Goal: Use online tool/utility: Utilize a website feature to perform a specific function

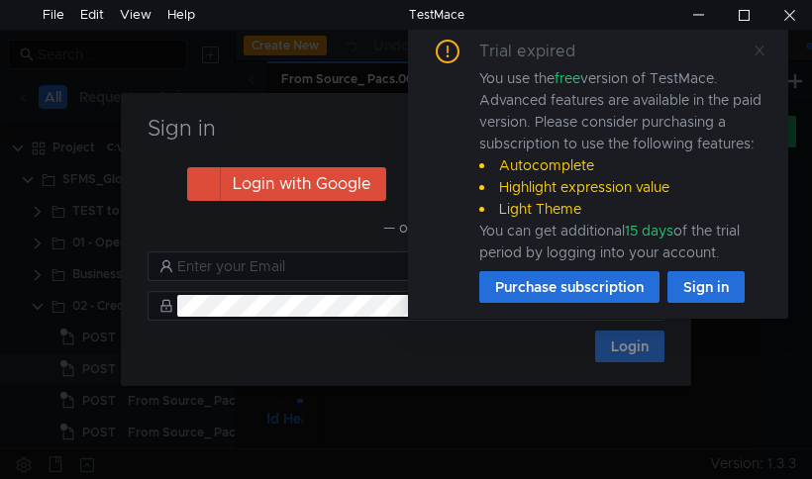
click at [752, 53] on icon at bounding box center [759, 51] width 14 height 14
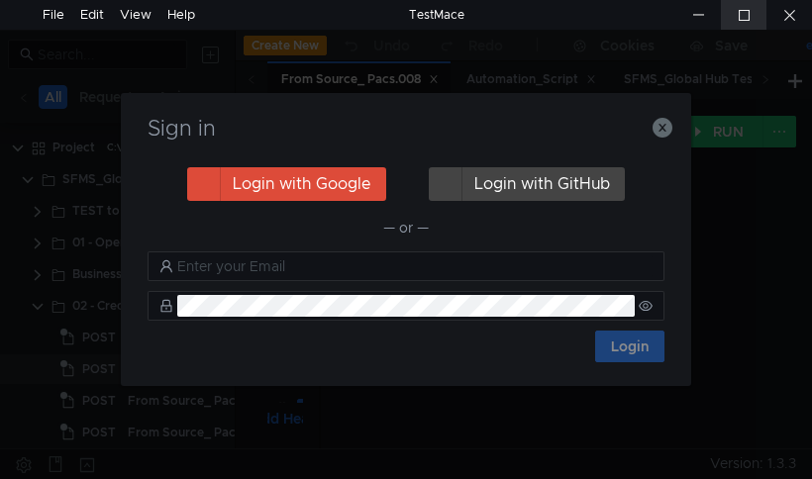
click at [741, 24] on div at bounding box center [744, 15] width 46 height 30
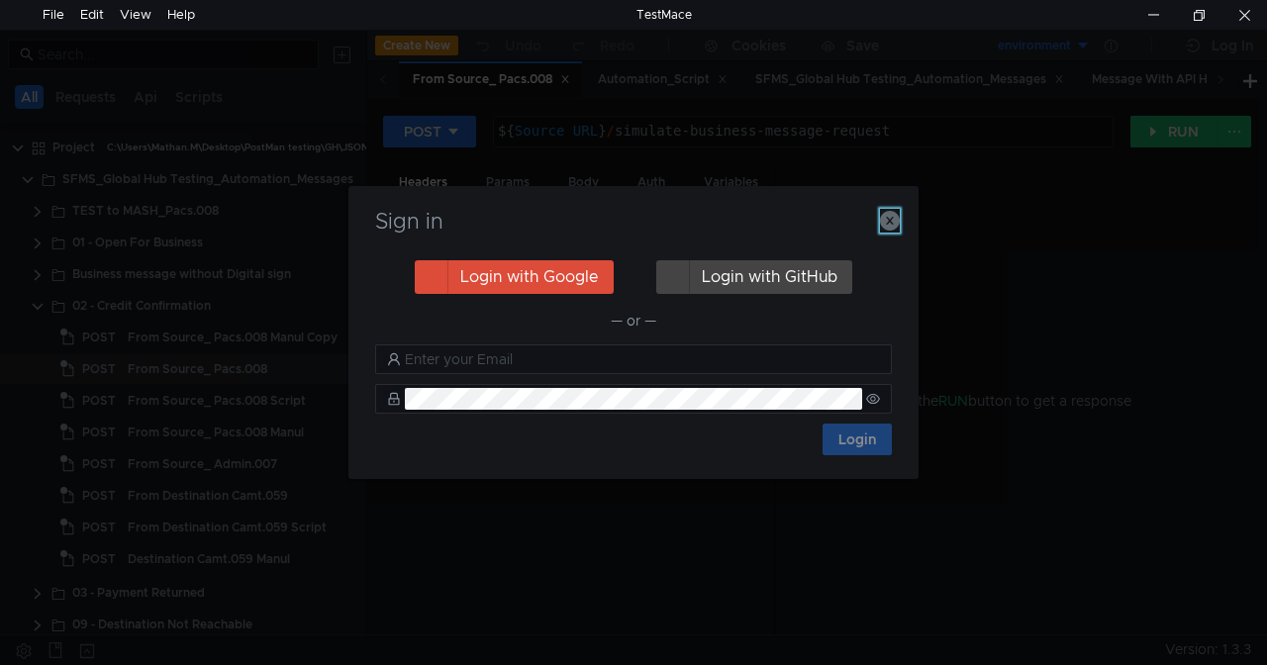
click at [811, 223] on icon "button" at bounding box center [890, 221] width 20 height 20
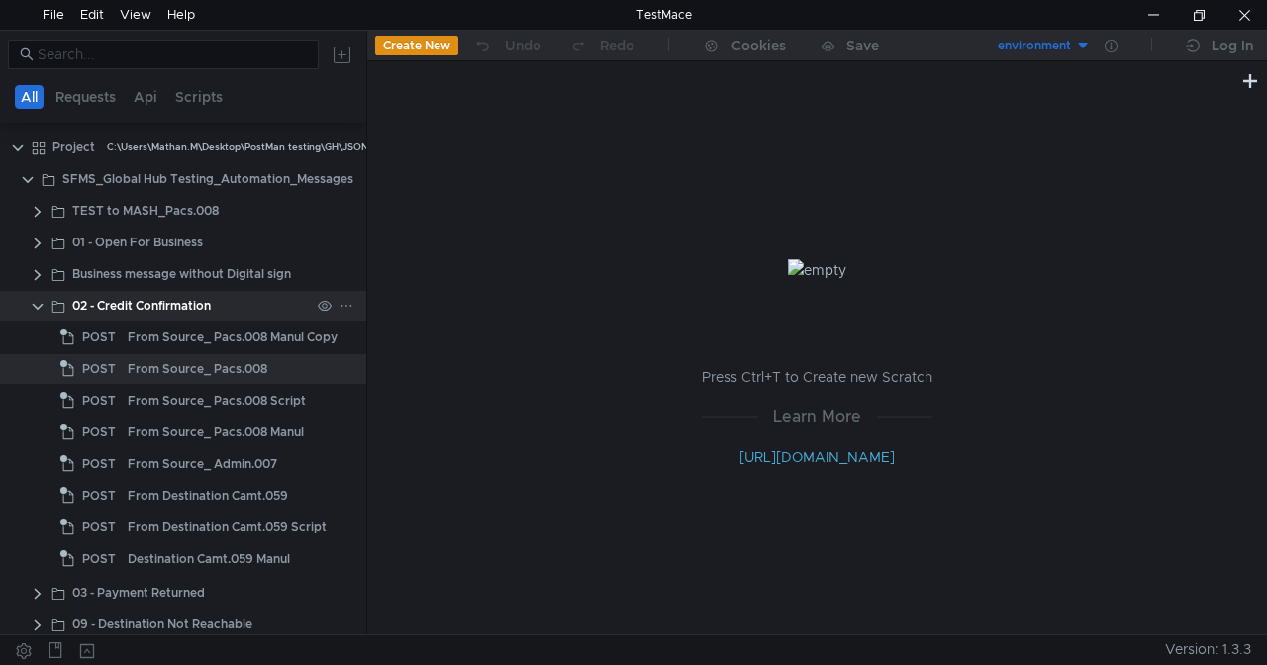
click at [38, 304] on clr-icon at bounding box center [38, 307] width 16 height 16
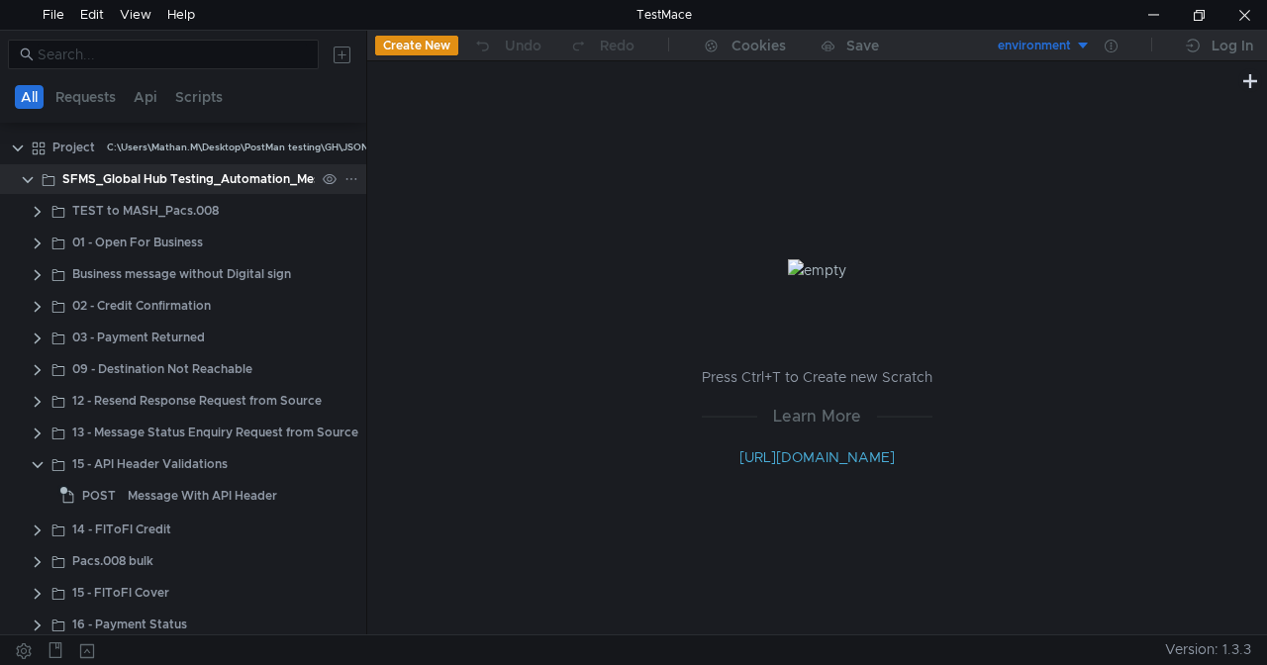
click at [32, 178] on clr-icon at bounding box center [28, 180] width 16 height 16
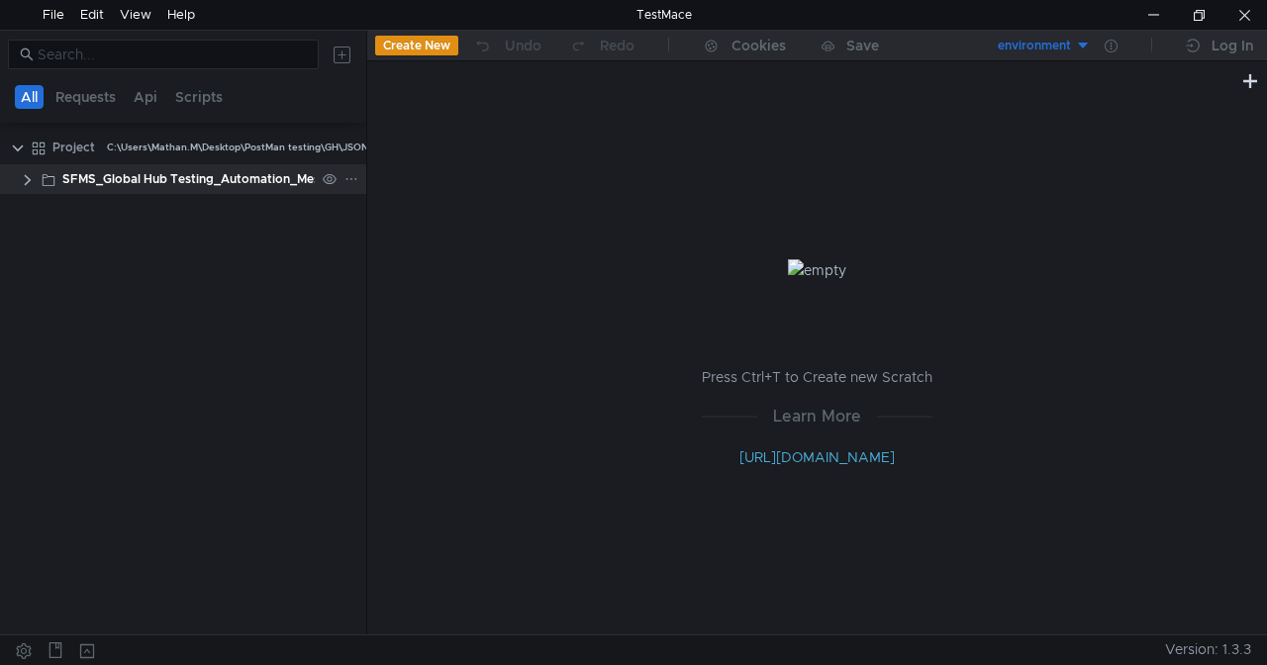
click at [30, 177] on clr-icon at bounding box center [28, 180] width 16 height 16
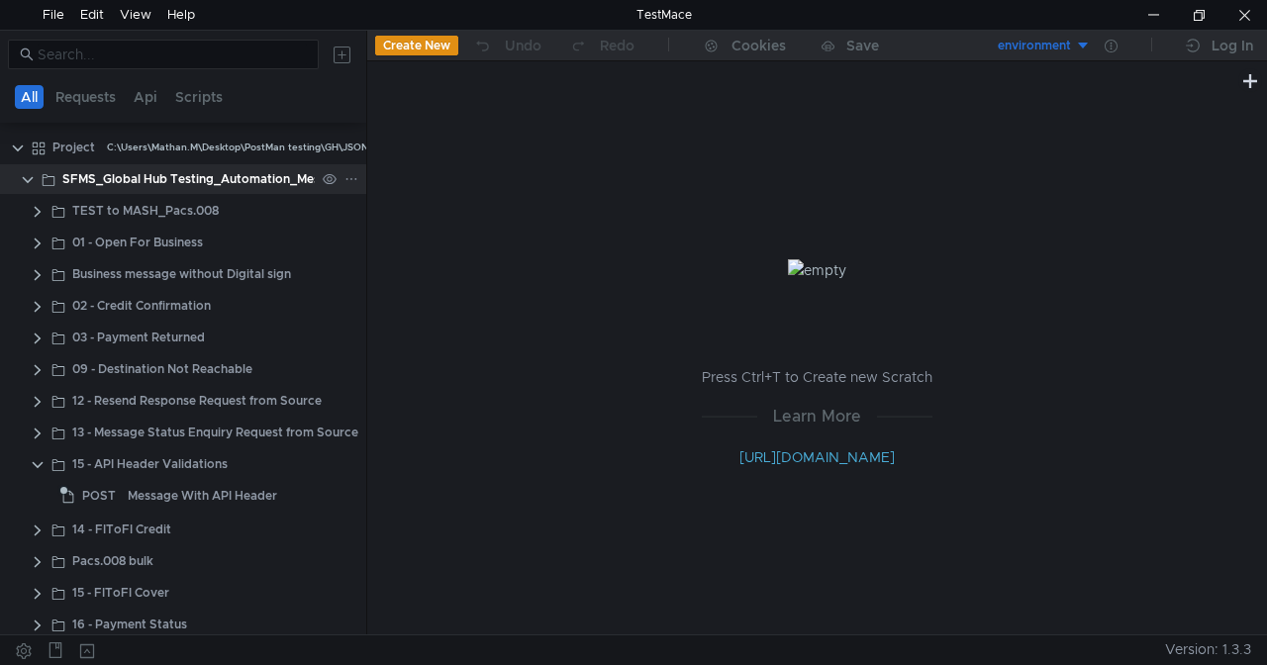
click at [30, 177] on clr-icon at bounding box center [28, 180] width 16 height 16
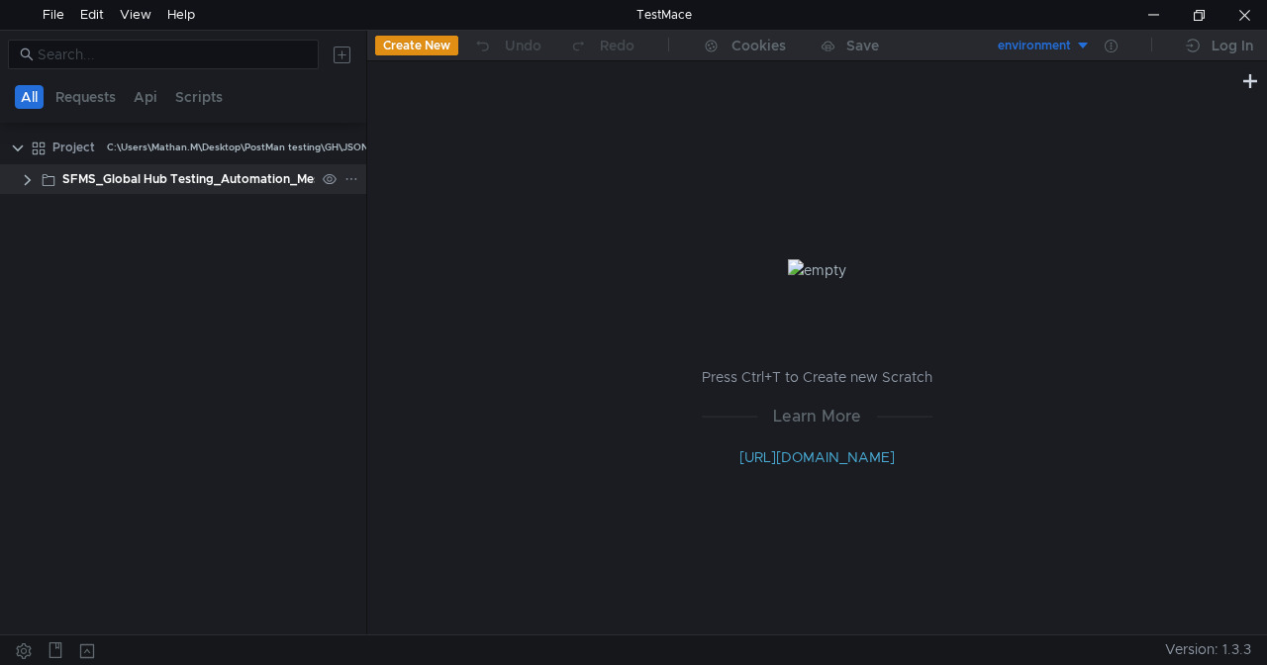
click at [27, 176] on clr-icon at bounding box center [28, 180] width 16 height 16
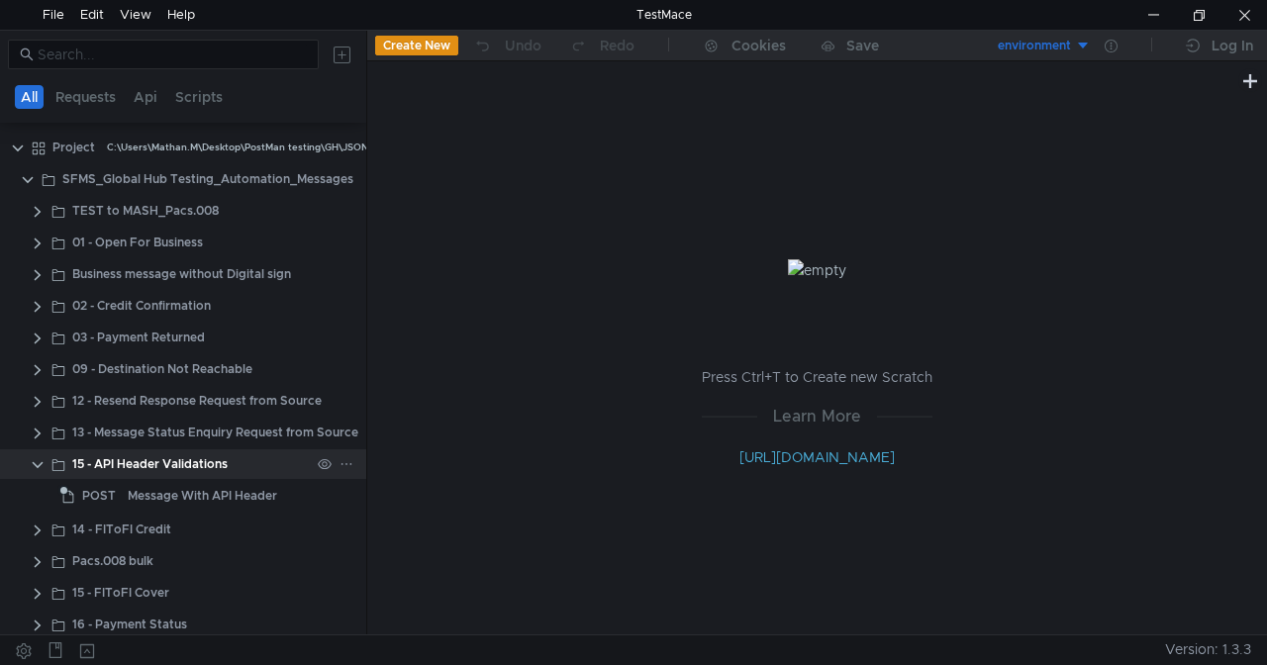
click at [36, 459] on clr-icon at bounding box center [38, 465] width 16 height 16
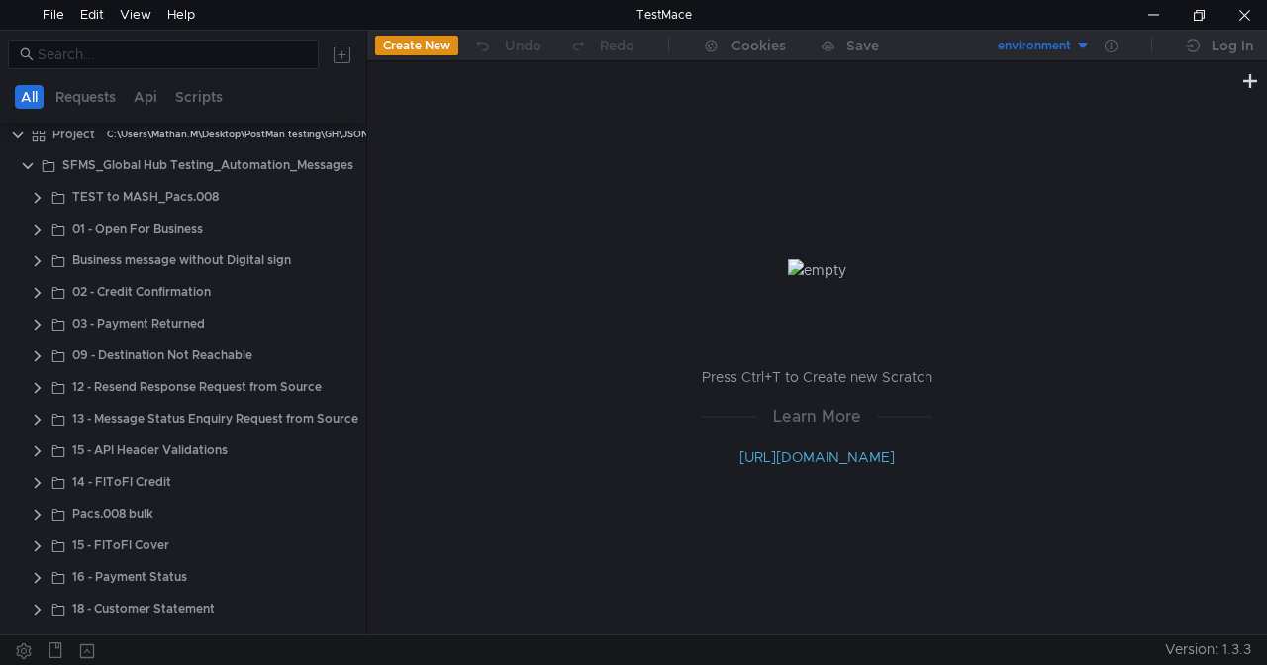
scroll to position [7, 0]
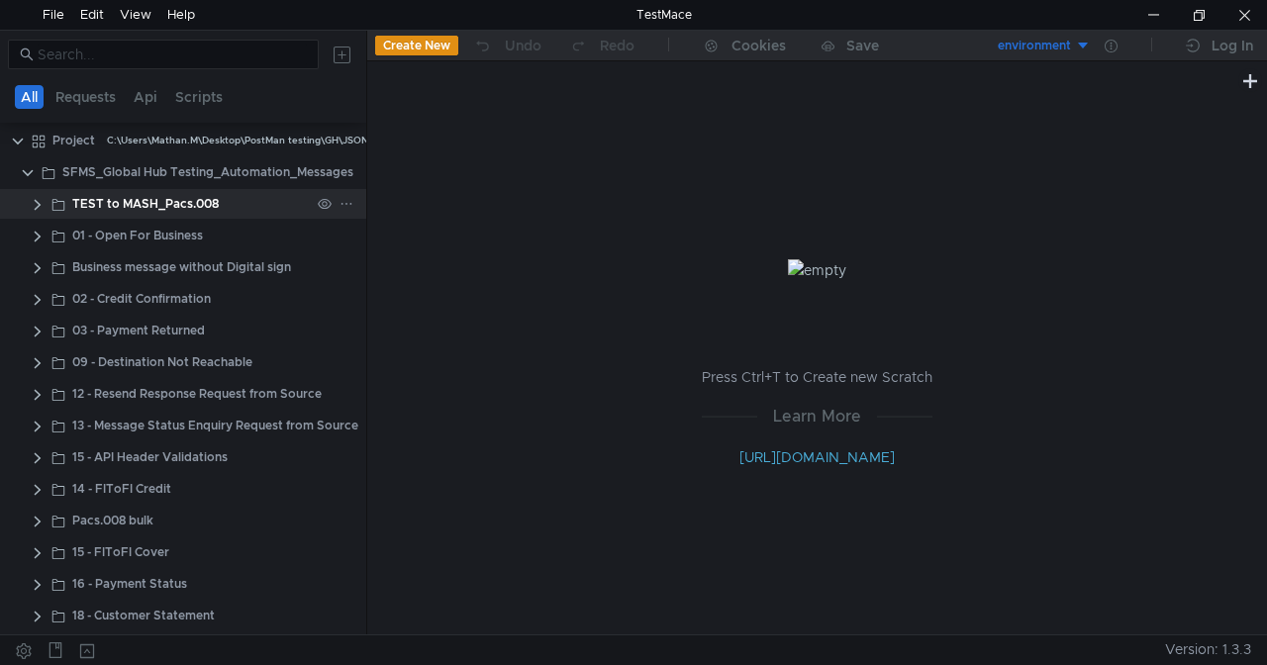
click at [344, 201] on icon at bounding box center [347, 204] width 14 height 14
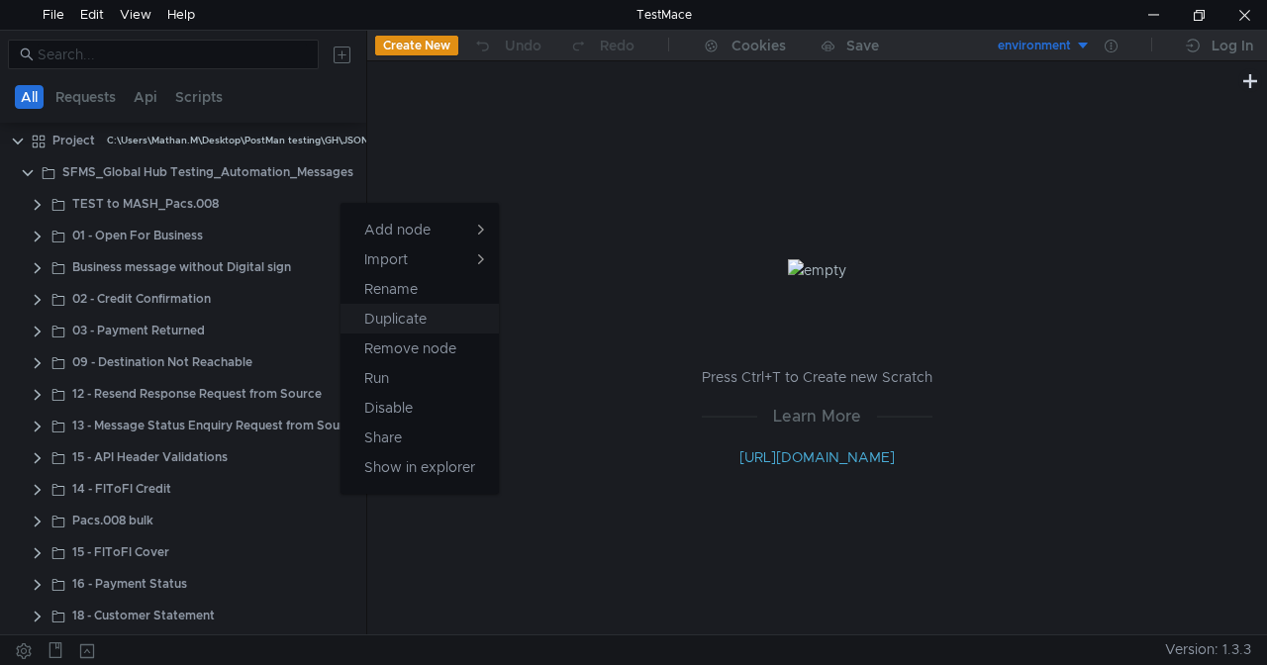
click at [424, 323] on app-tour-anchor "Duplicate" at bounding box center [395, 319] width 62 height 24
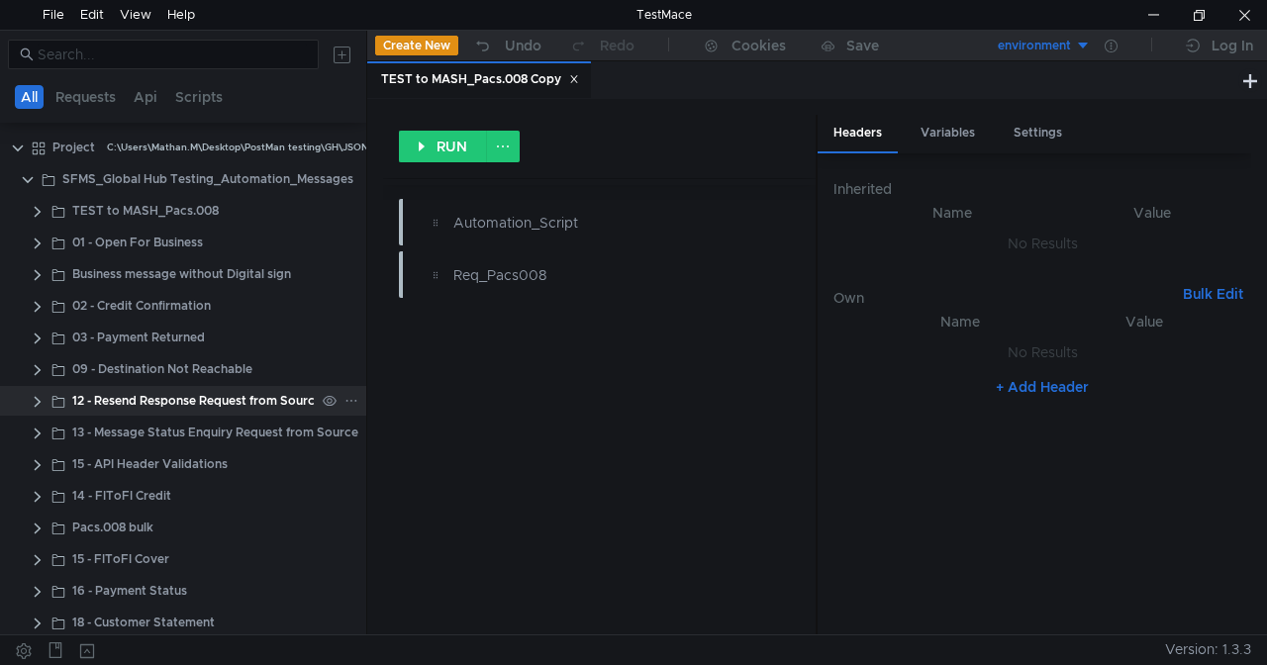
scroll to position [175, 0]
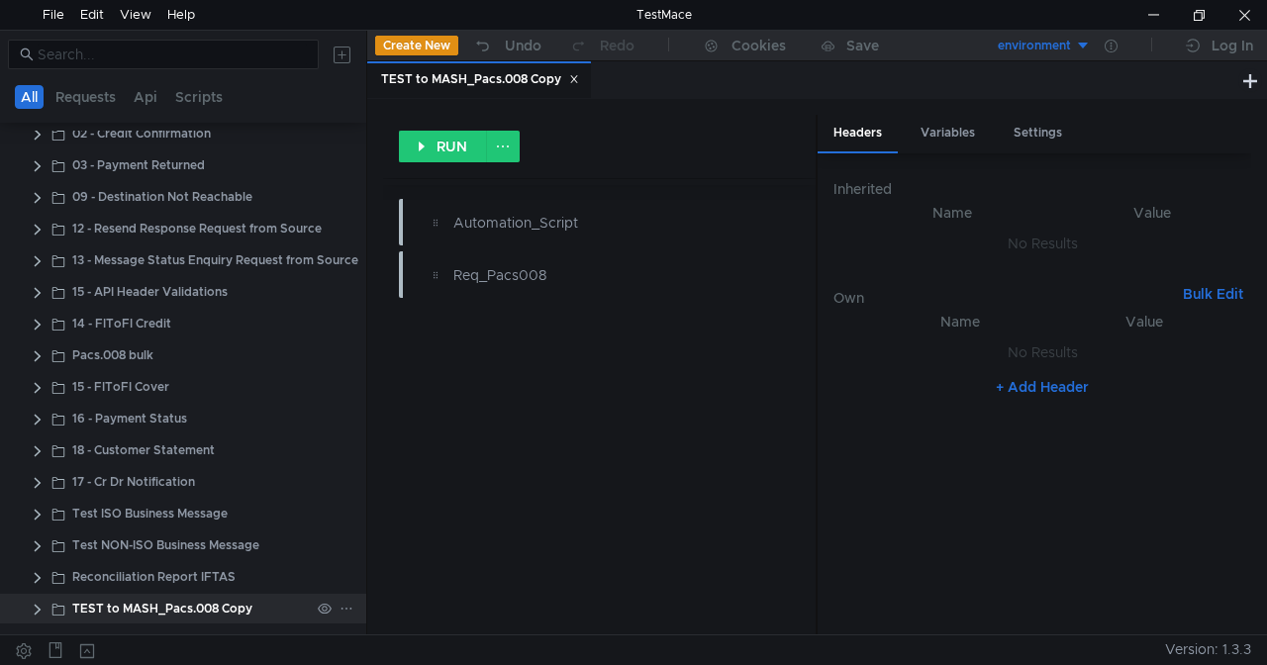
click at [40, 478] on clr-icon at bounding box center [38, 610] width 16 height 16
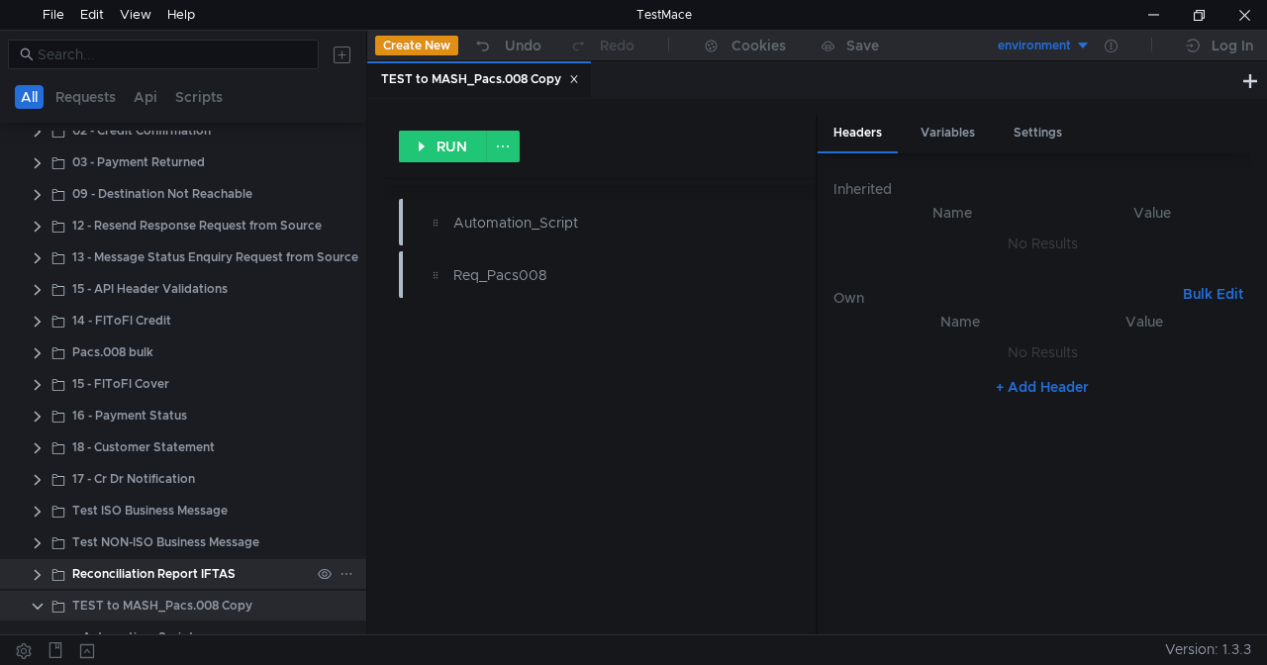
scroll to position [241, 0]
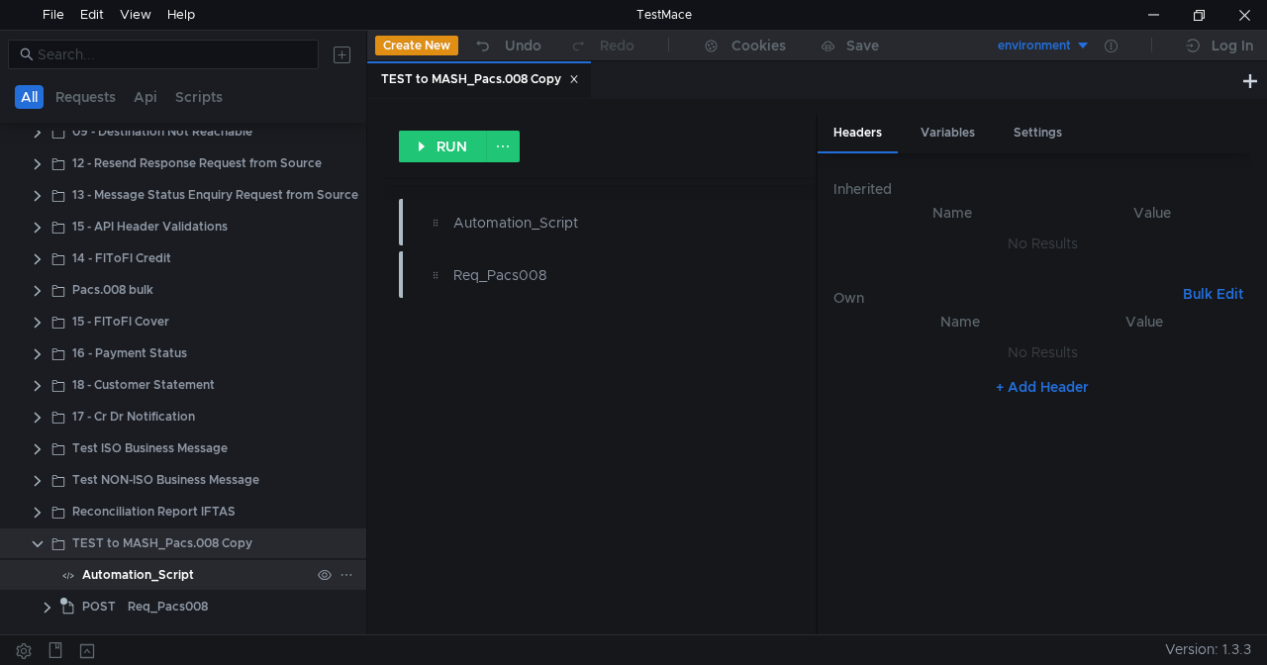
click at [165, 478] on div "Automation_Script" at bounding box center [138, 575] width 112 height 30
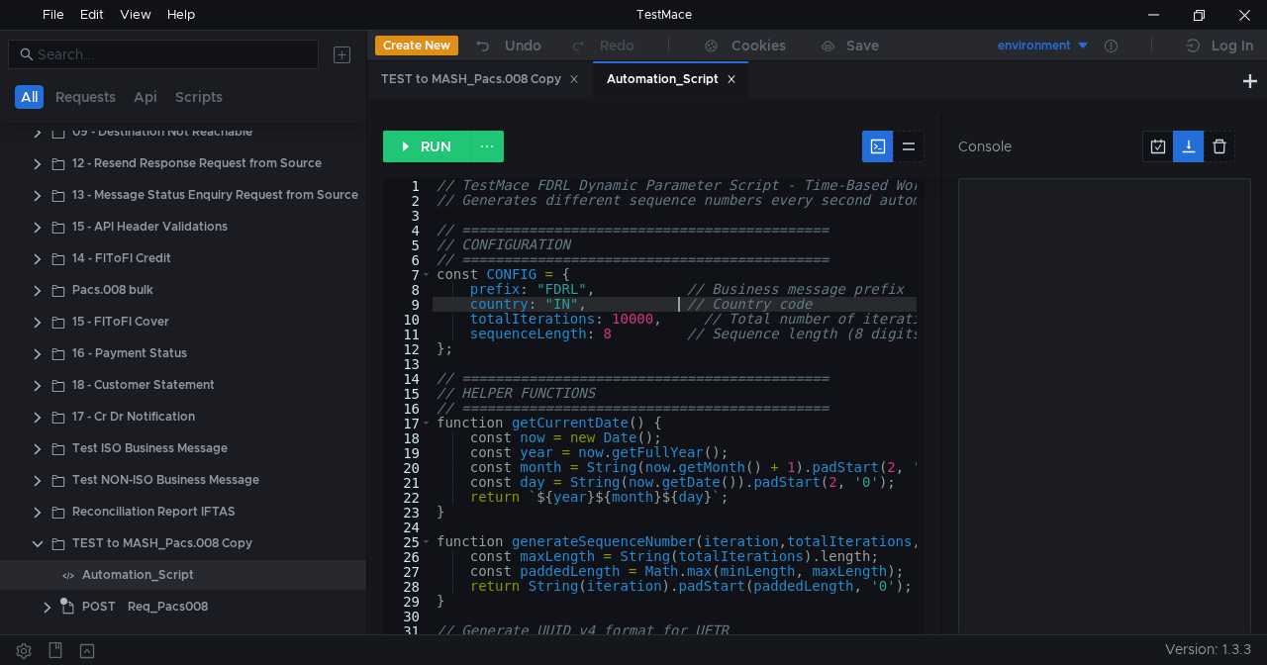
click at [681, 301] on div "// TestMace FDRL Dynamic Parameter Script - Time-Based Working Version // Gener…" at bounding box center [994, 417] width 1123 height 478
type textarea "console.log(`\n🚀 Script completed at ${new Date().toLocaleTimeString()}`); cons…"
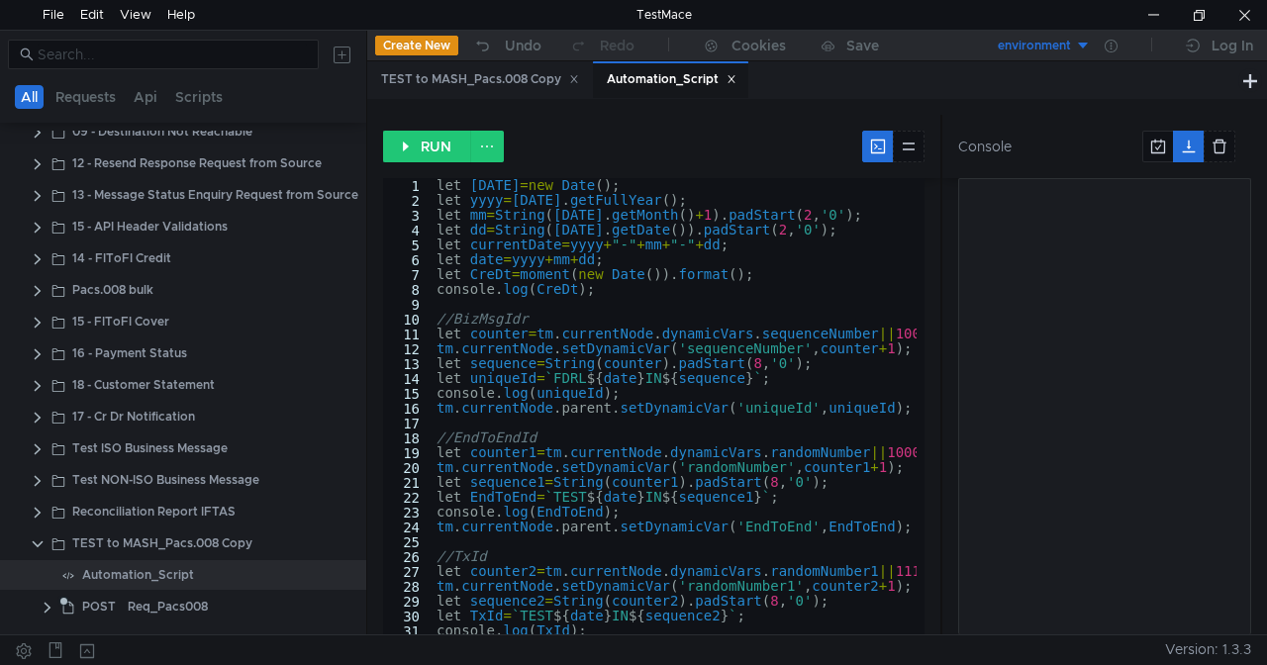
scroll to position [0, 0]
click at [432, 156] on button "RUN" at bounding box center [427, 147] width 88 height 32
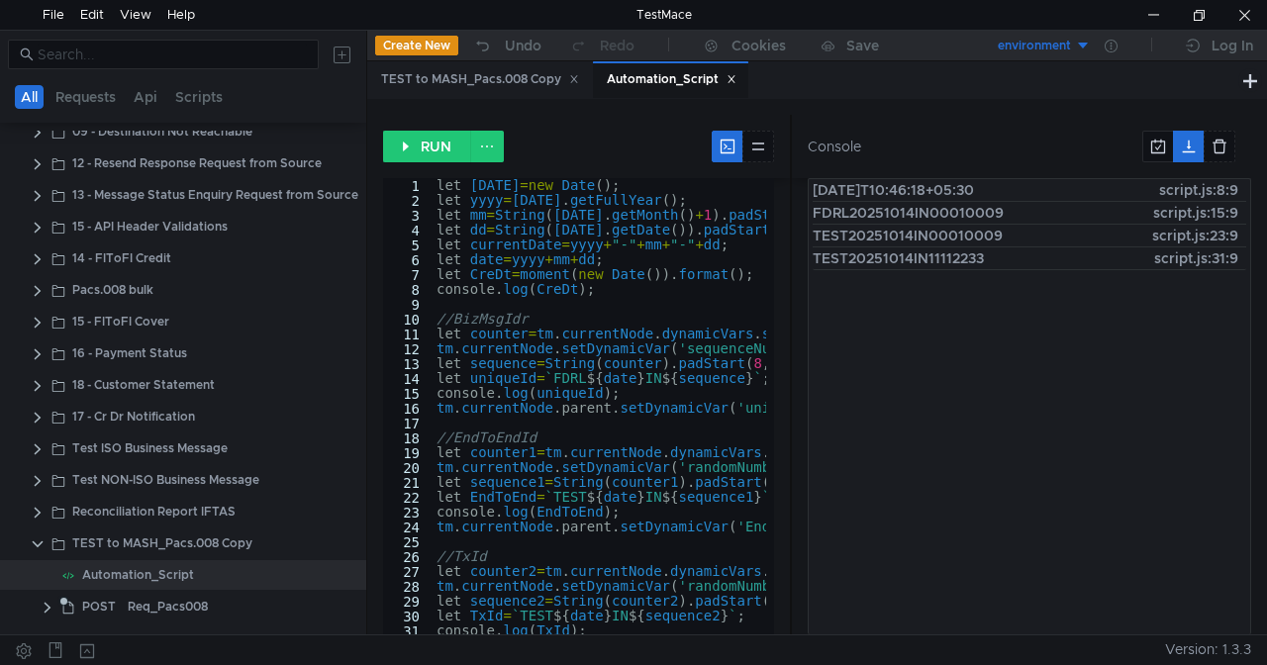
drag, startPoint x: 943, startPoint y: 238, endPoint x: 792, endPoint y: 262, distance: 152.5
click at [792, 262] on div at bounding box center [791, 375] width 2 height 520
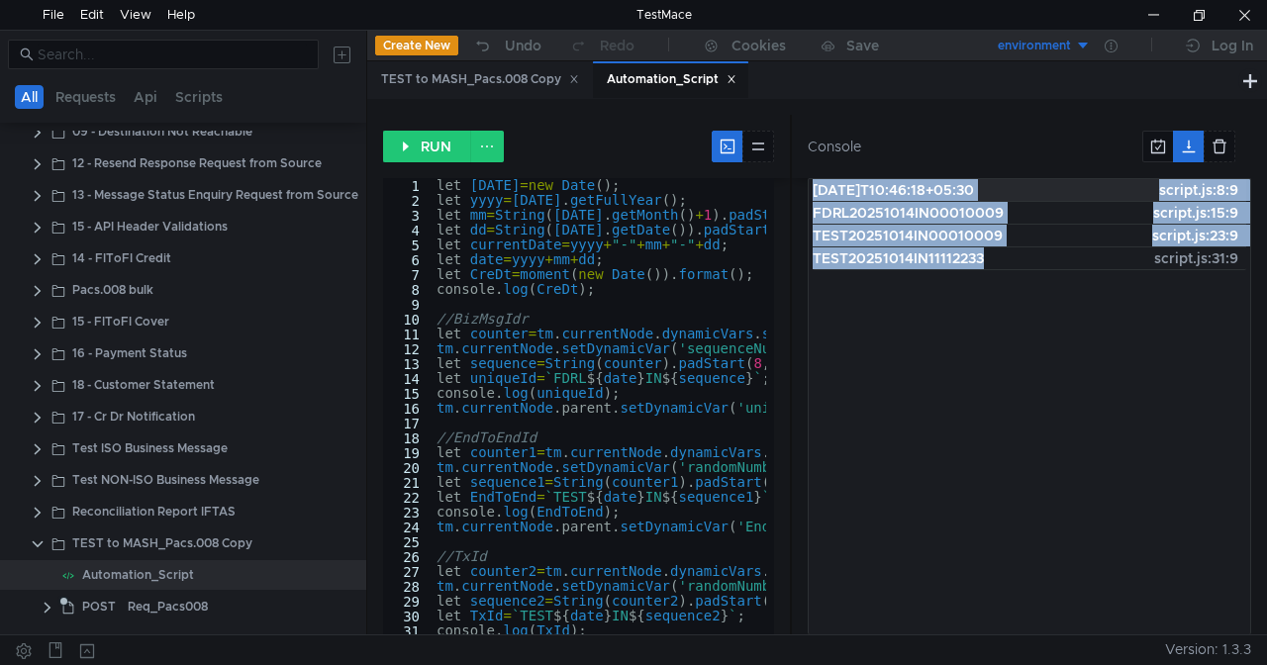
drag, startPoint x: 999, startPoint y: 258, endPoint x: 814, endPoint y: 194, distance: 196.0
click at [811, 194] on nz-collapse "[DATE]T10:46:18+05:30 script.js:8:9 FDRL20251014IN00010009 script.js:15:9 TEST2…" at bounding box center [1030, 406] width 444 height 456
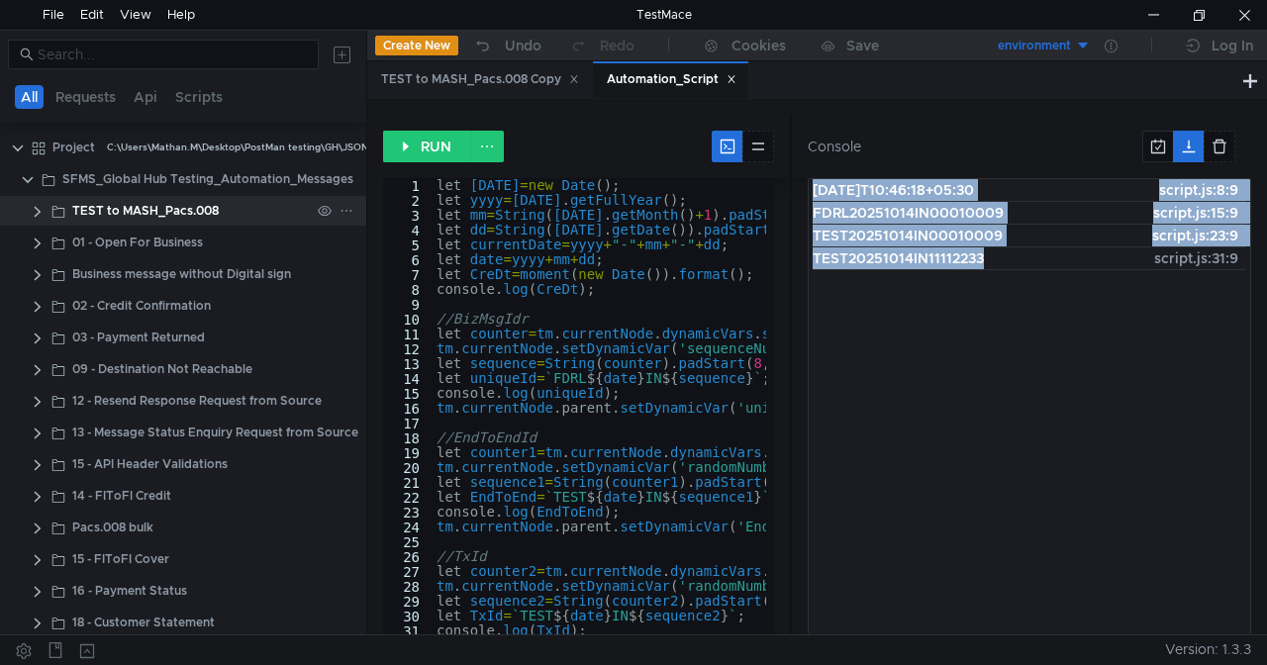
click at [36, 210] on clr-icon at bounding box center [38, 212] width 16 height 16
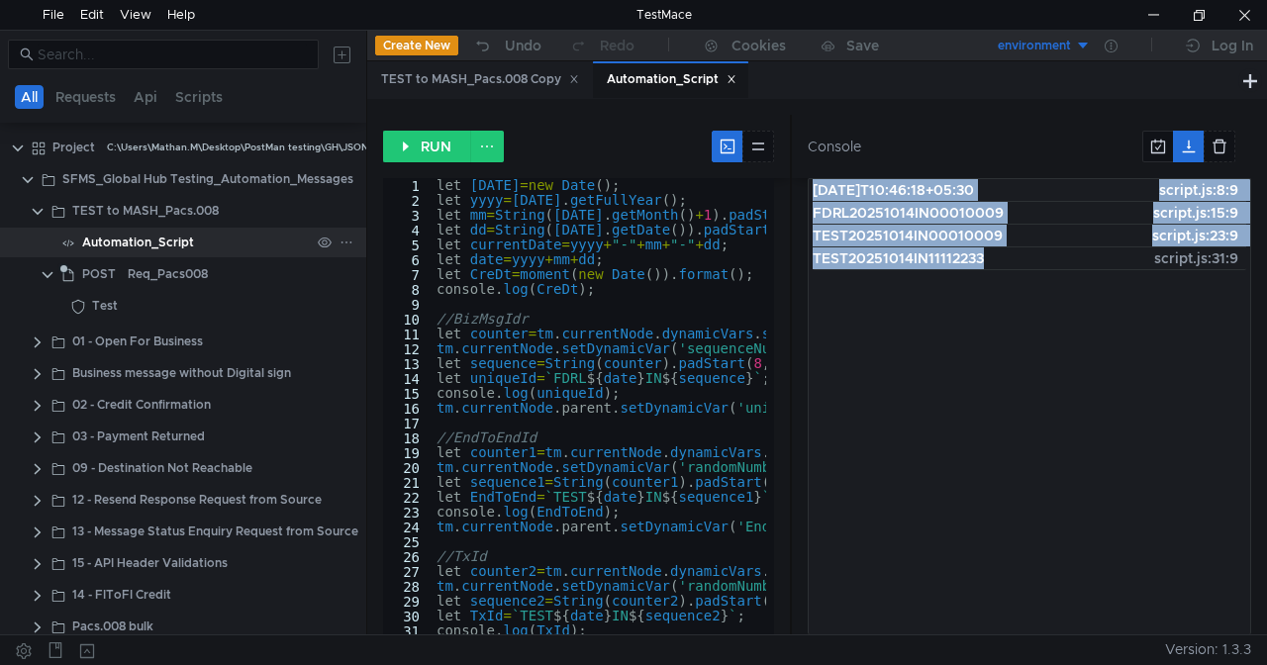
click at [136, 239] on div "Automation_Script" at bounding box center [138, 243] width 112 height 30
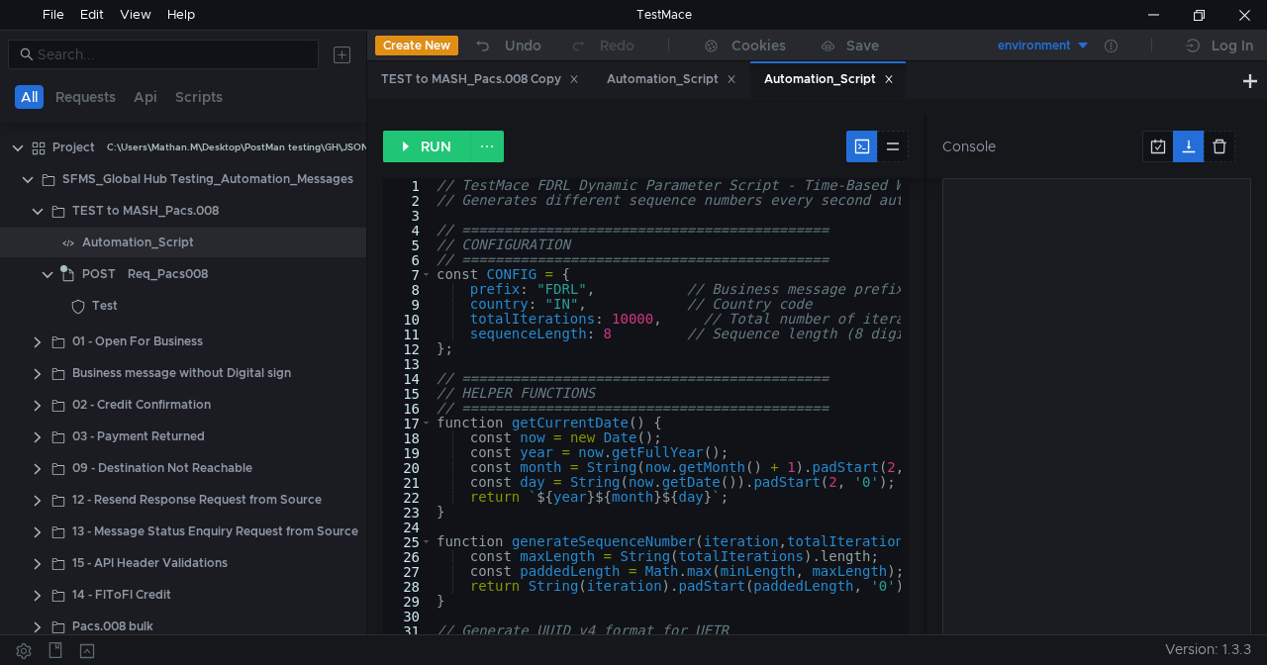
drag, startPoint x: 790, startPoint y: 176, endPoint x: 930, endPoint y: 194, distance: 140.7
click at [811, 194] on div at bounding box center [926, 375] width 2 height 520
click at [656, 76] on div "Automation_Script" at bounding box center [672, 79] width 130 height 21
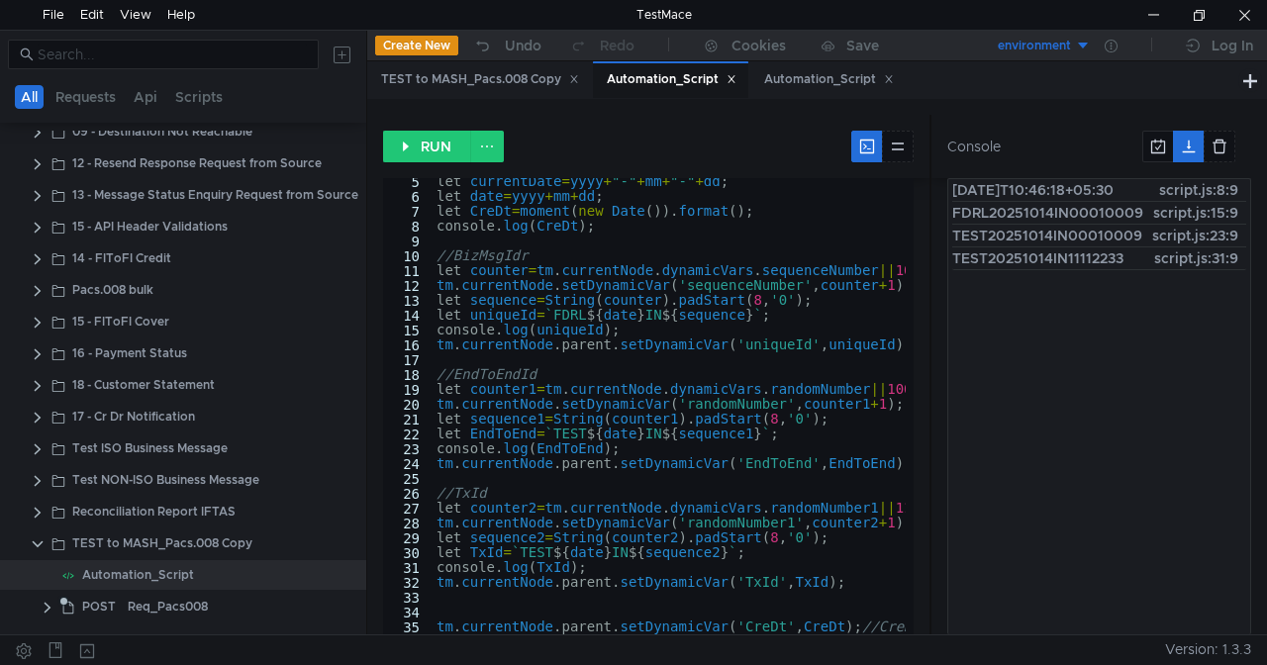
scroll to position [160, 0]
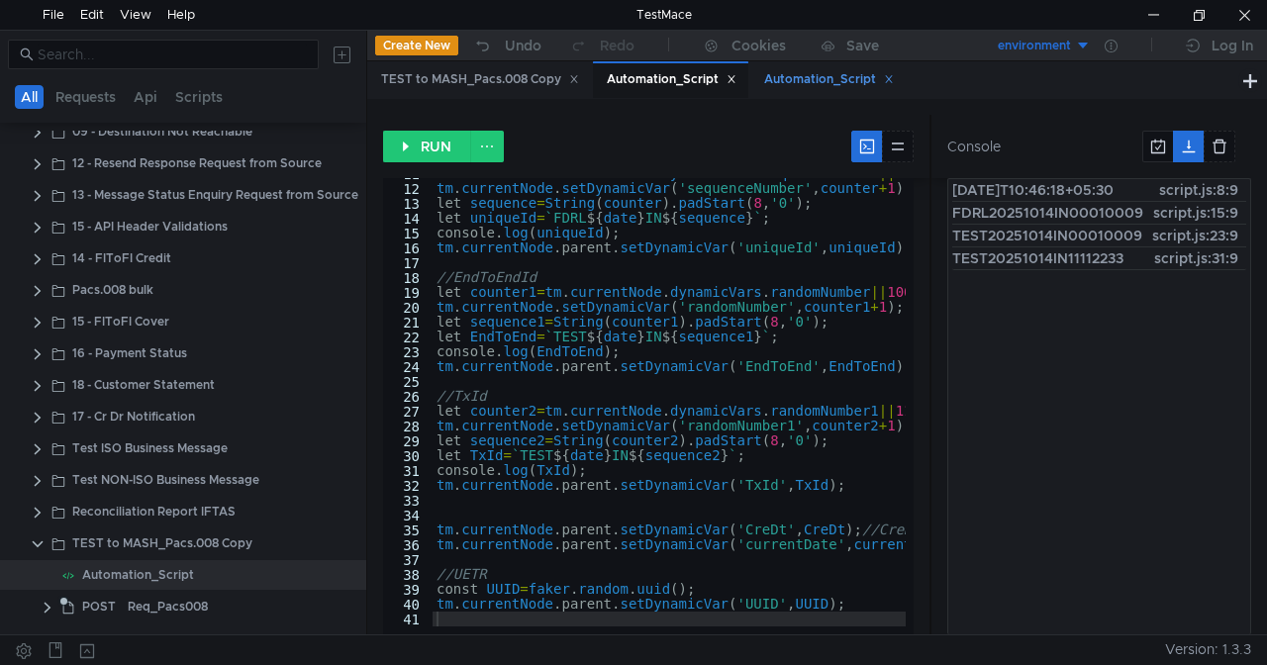
click at [798, 77] on div "Automation_Script" at bounding box center [829, 79] width 130 height 21
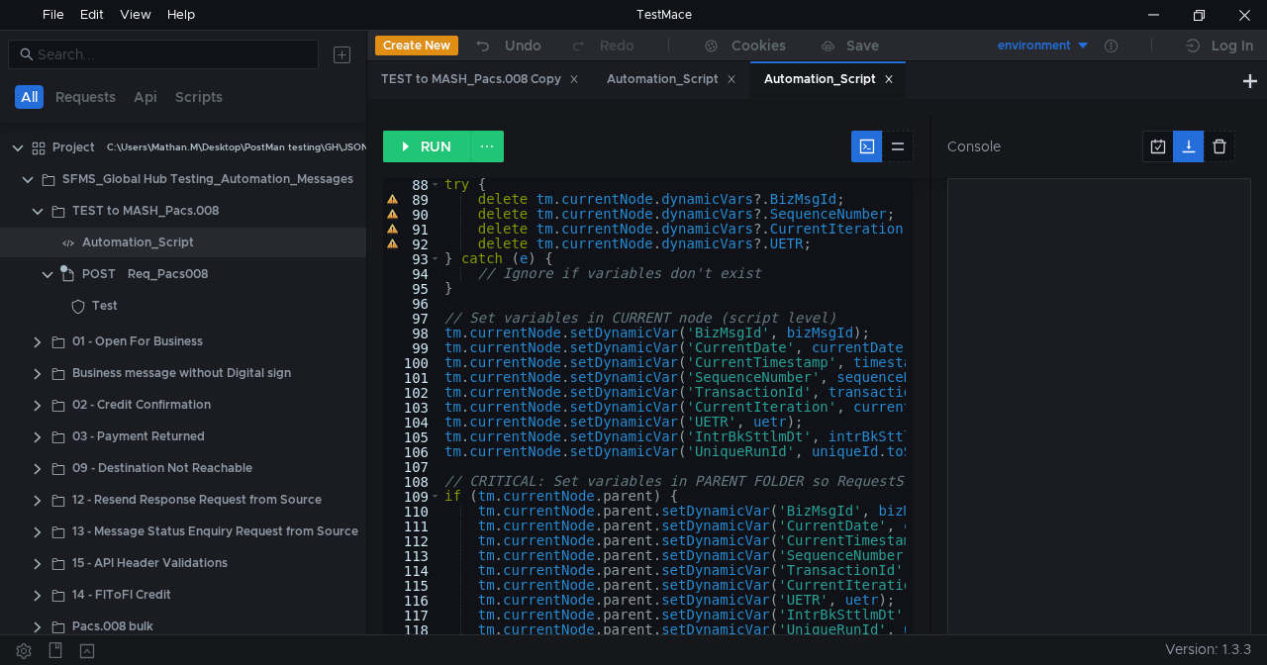
scroll to position [1331, 0]
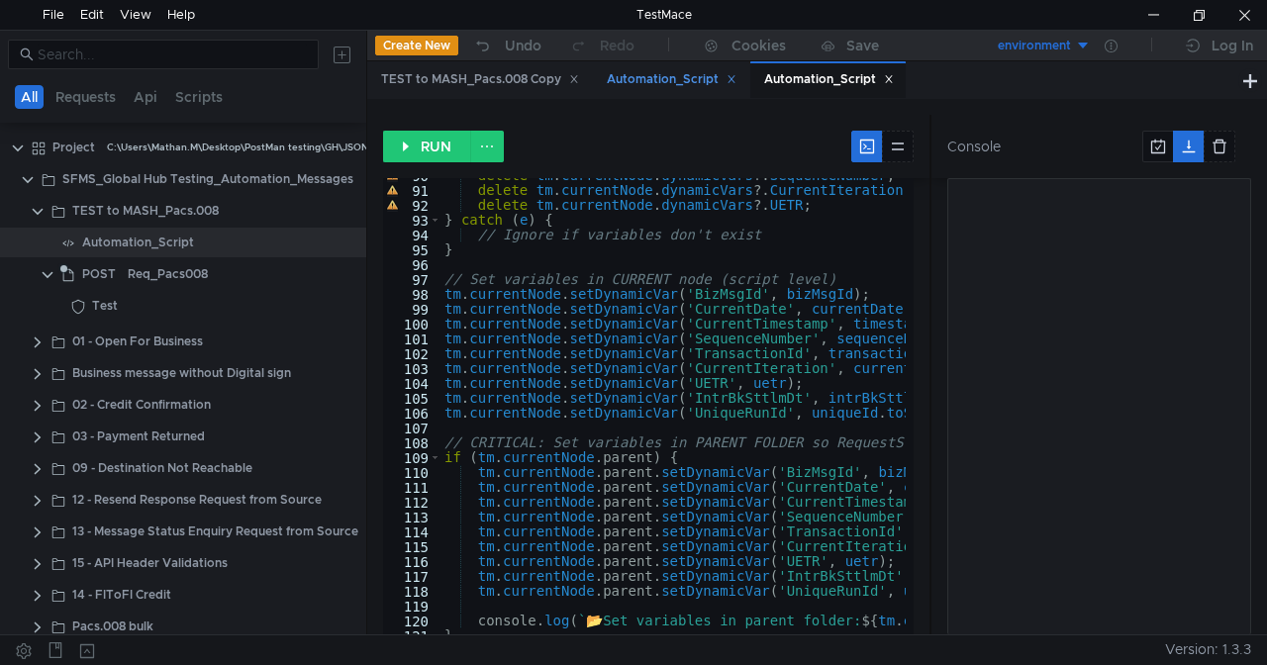
click at [640, 81] on div "Automation_Script" at bounding box center [672, 79] width 130 height 21
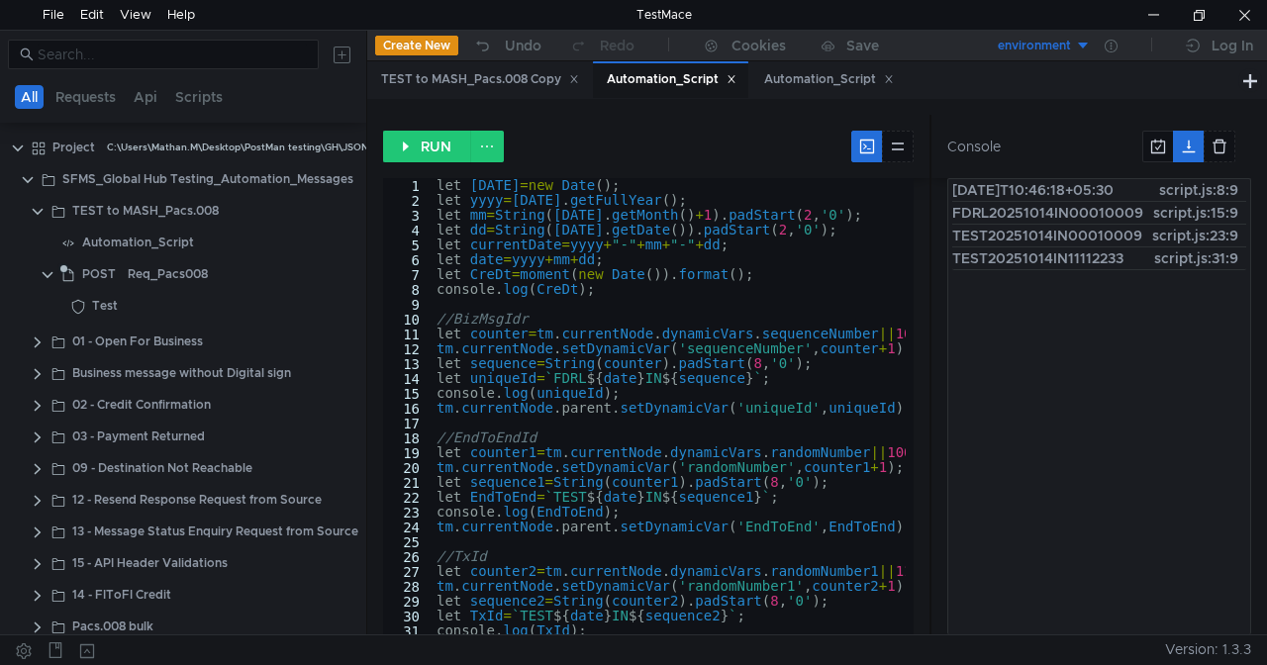
scroll to position [340, 0]
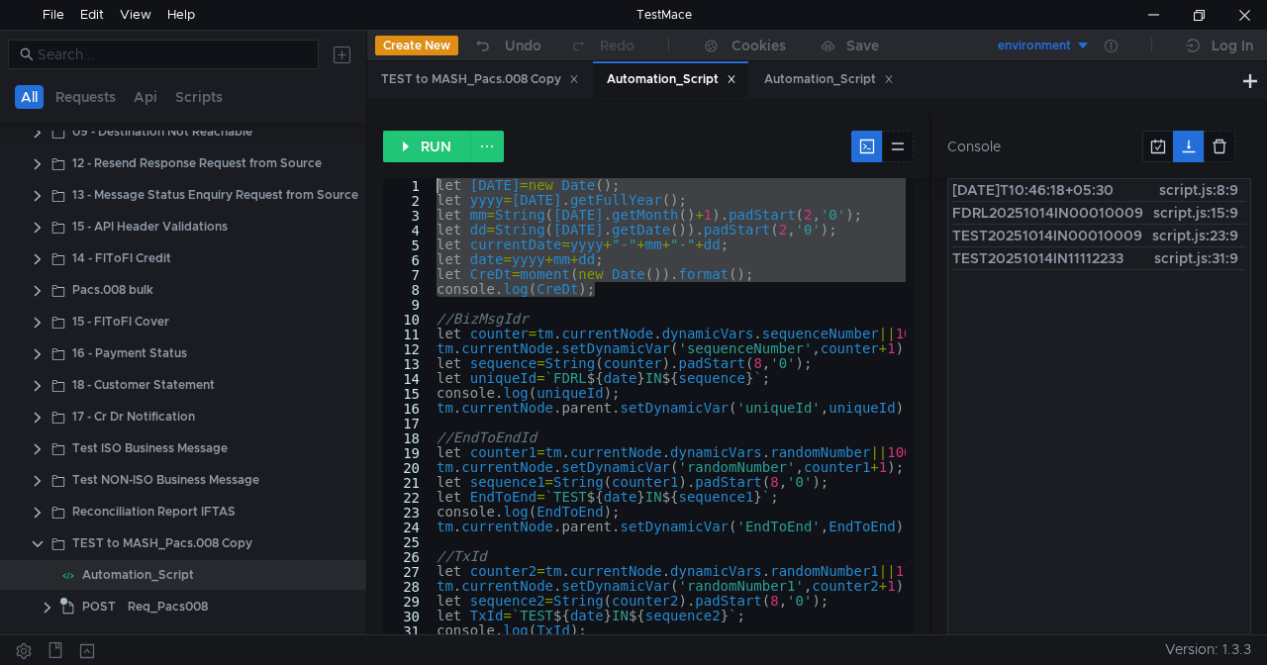
drag, startPoint x: 610, startPoint y: 295, endPoint x: 401, endPoint y: 187, distance: 235.1
click at [401, 187] on div "console.log(CreDt); 1 2 3 4 5 6 7 8 9 10 11 12 13 14 15 16 17 18 19 20 21 22 23…" at bounding box center [649, 406] width 532 height 456
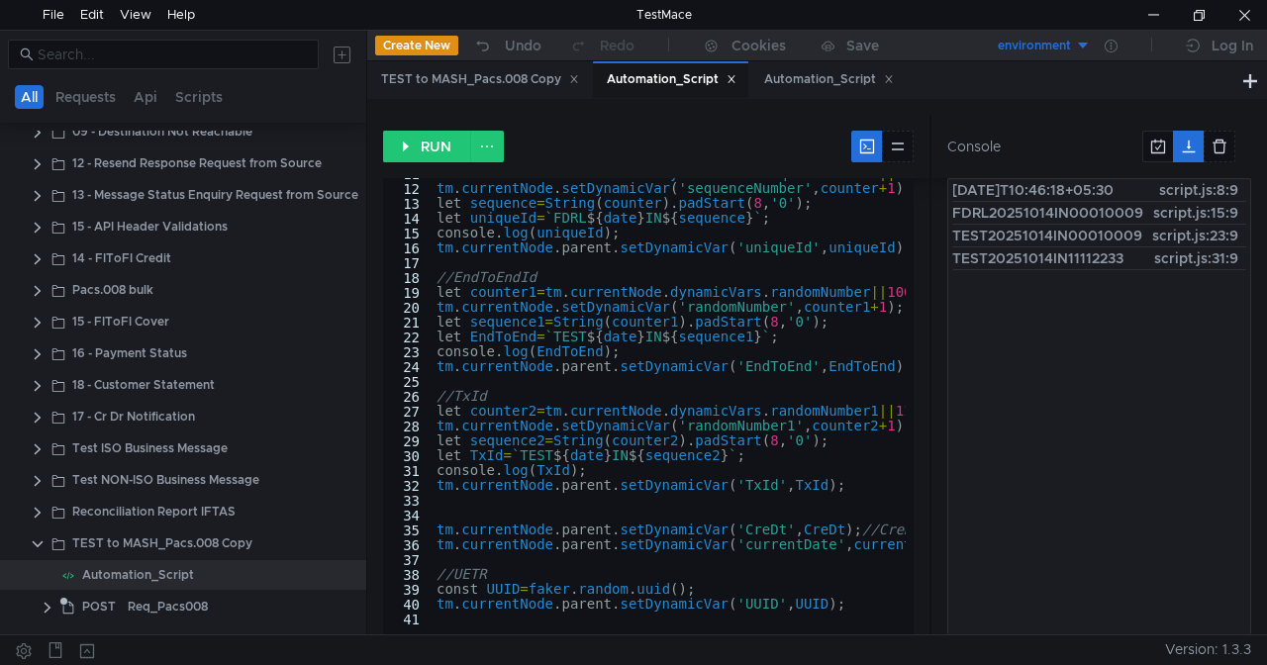
scroll to position [160, 0]
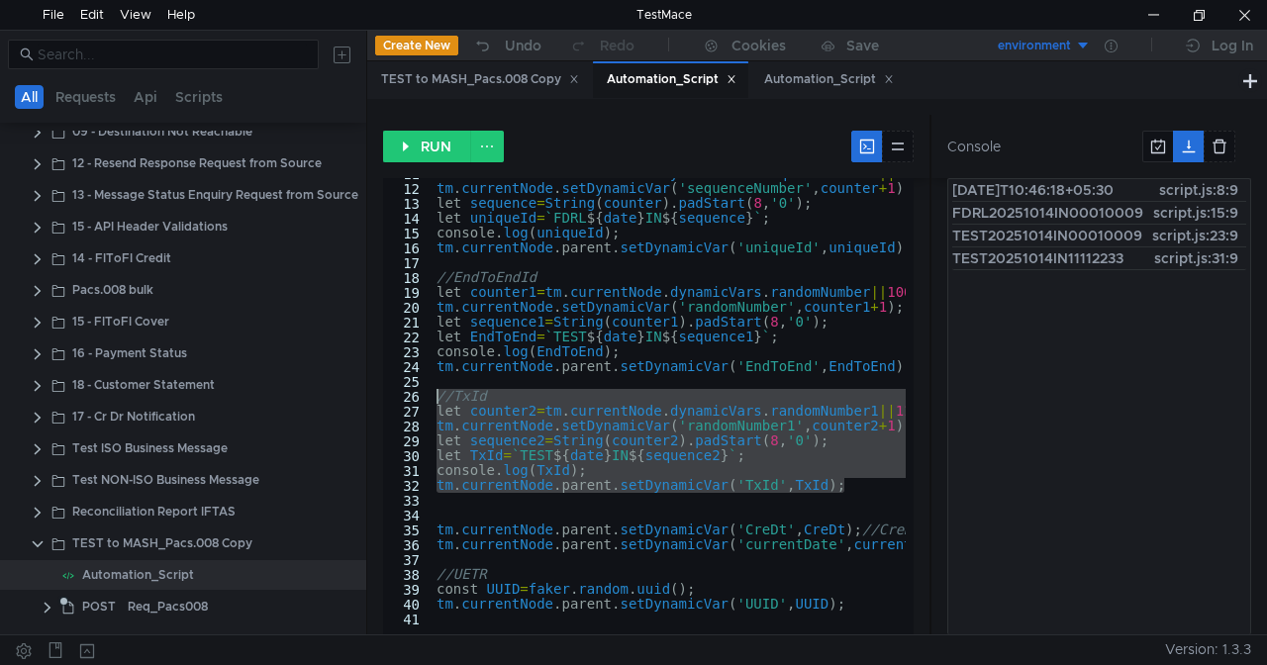
drag, startPoint x: 855, startPoint y: 482, endPoint x: 411, endPoint y: 396, distance: 452.8
click at [411, 396] on div "let [DATE]=new Date(); let yyyy=[DATE].getFullYear(); 11 12 13 14 15 16 17 18 1…" at bounding box center [649, 406] width 532 height 456
type textarea "//TxId let counter2=tm.currentNode.dynamicVars.randomNumber1||11112233;"
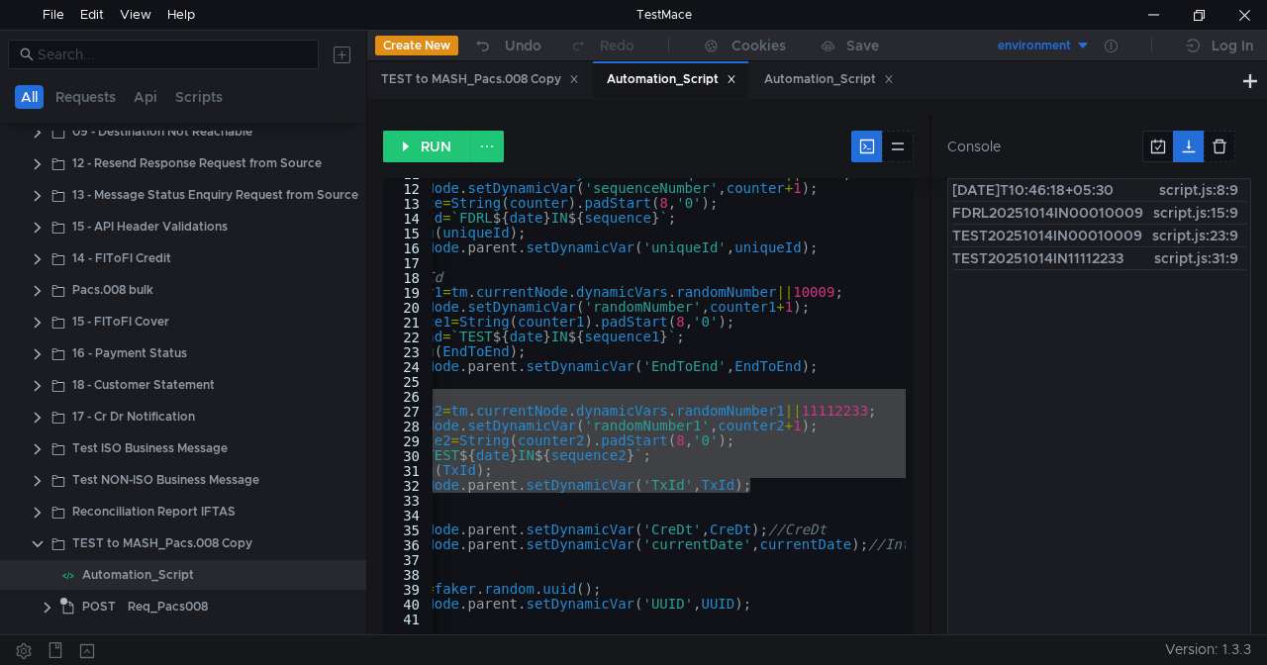
scroll to position [0, 0]
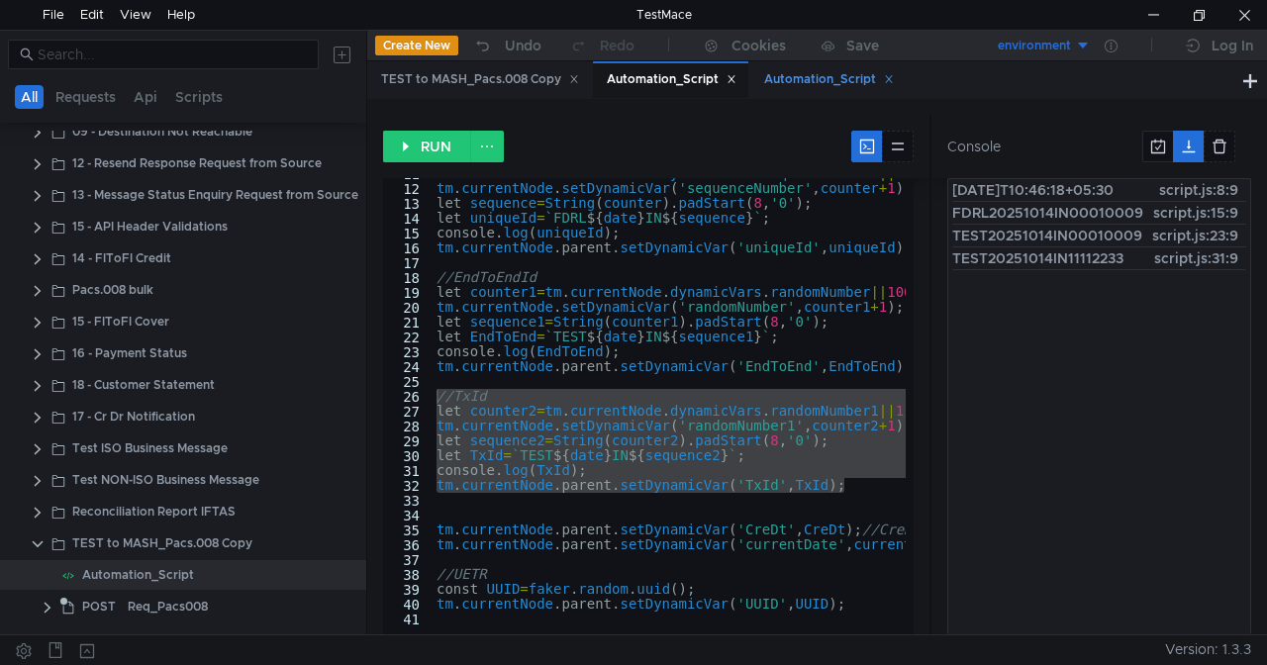
click at [811, 75] on div "Automation_Script" at bounding box center [829, 79] width 130 height 21
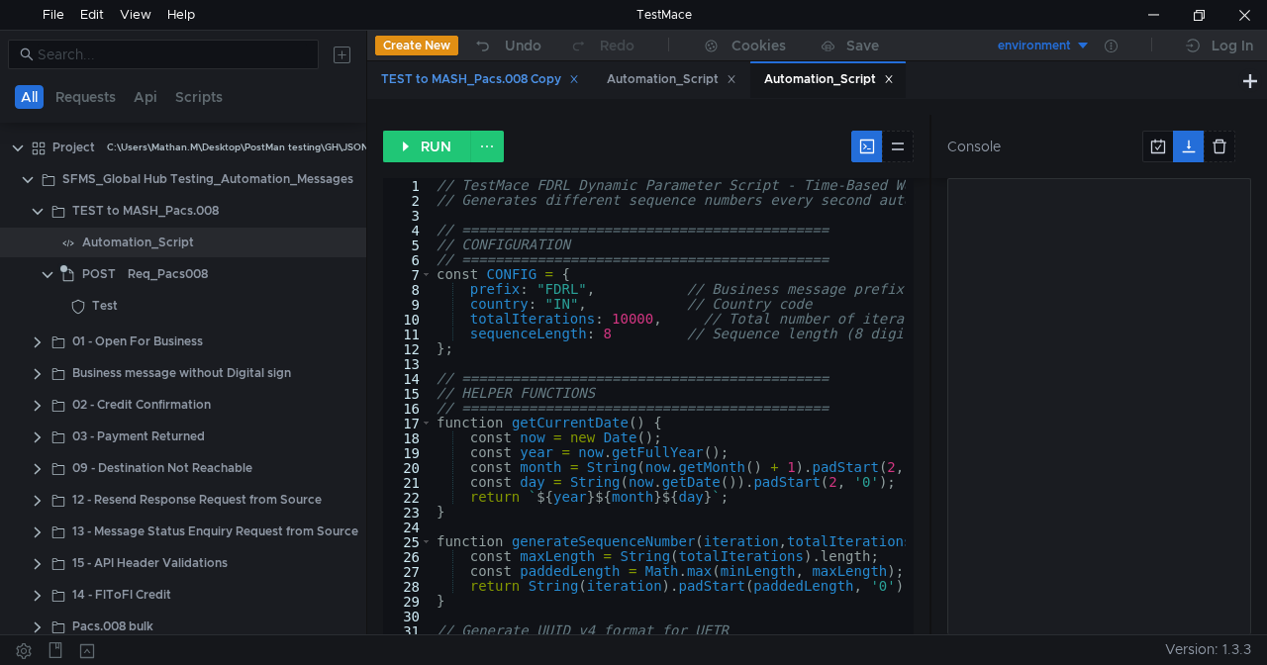
click at [473, 77] on div "TEST to MASH_Pacs.008 Copy" at bounding box center [480, 79] width 198 height 21
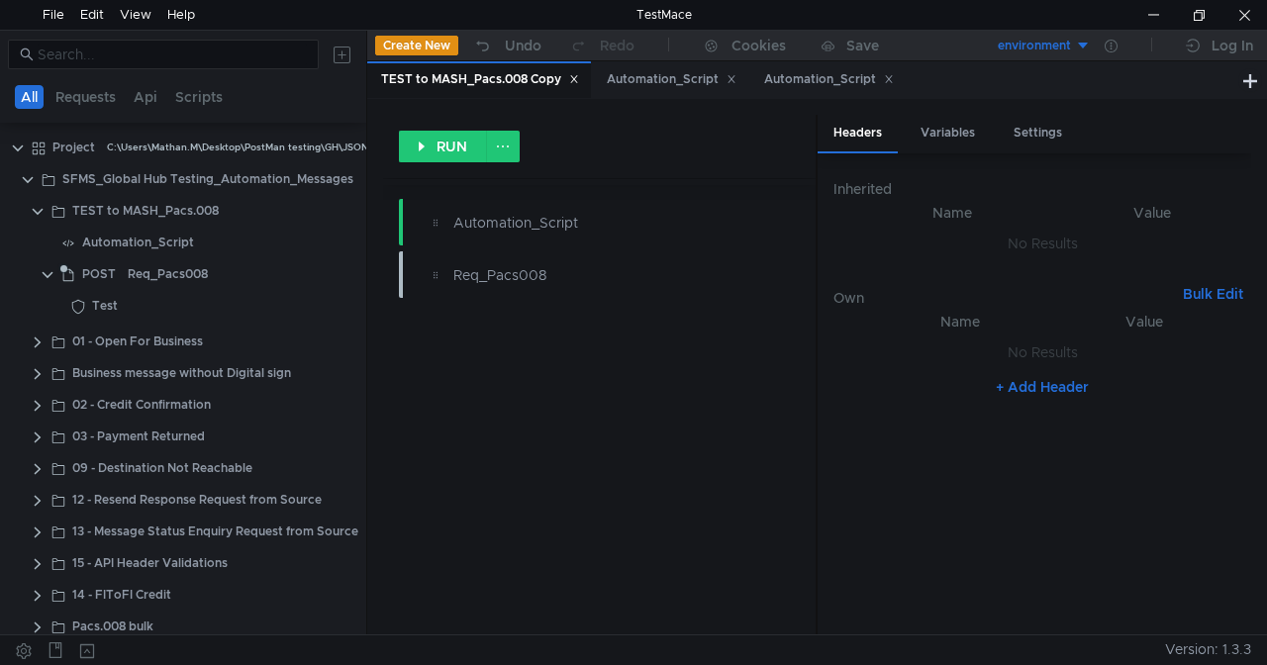
scroll to position [340, 0]
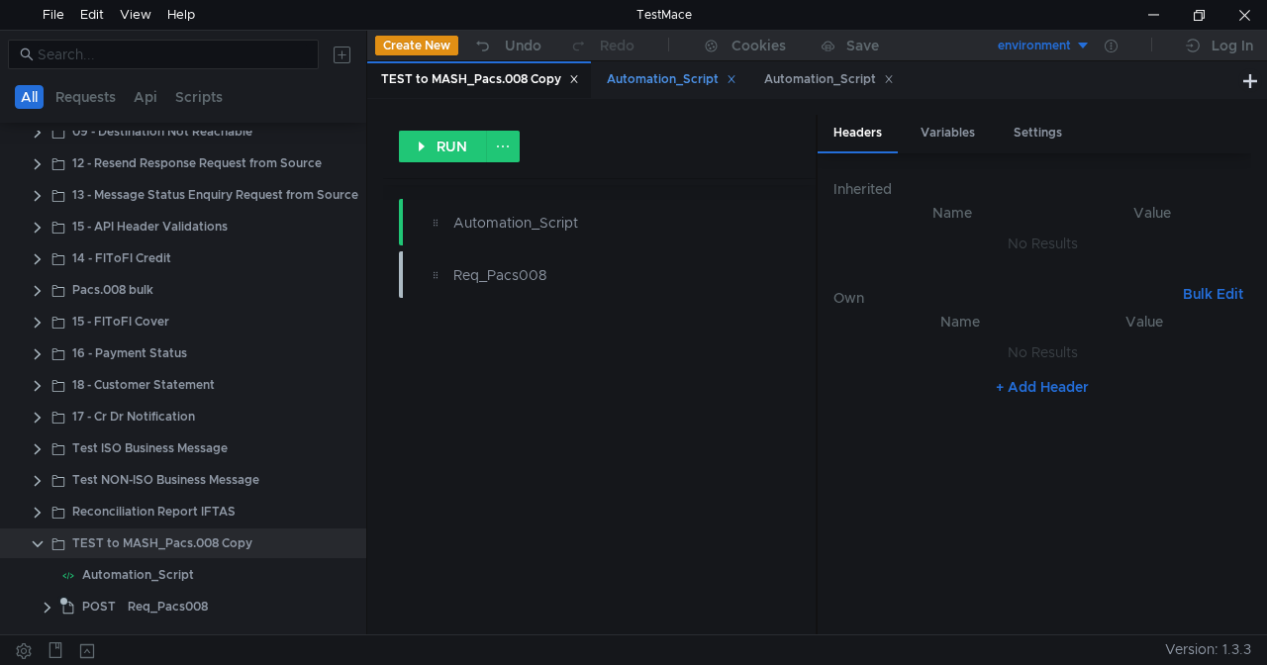
click at [688, 82] on div "Automation_Script" at bounding box center [672, 79] width 130 height 21
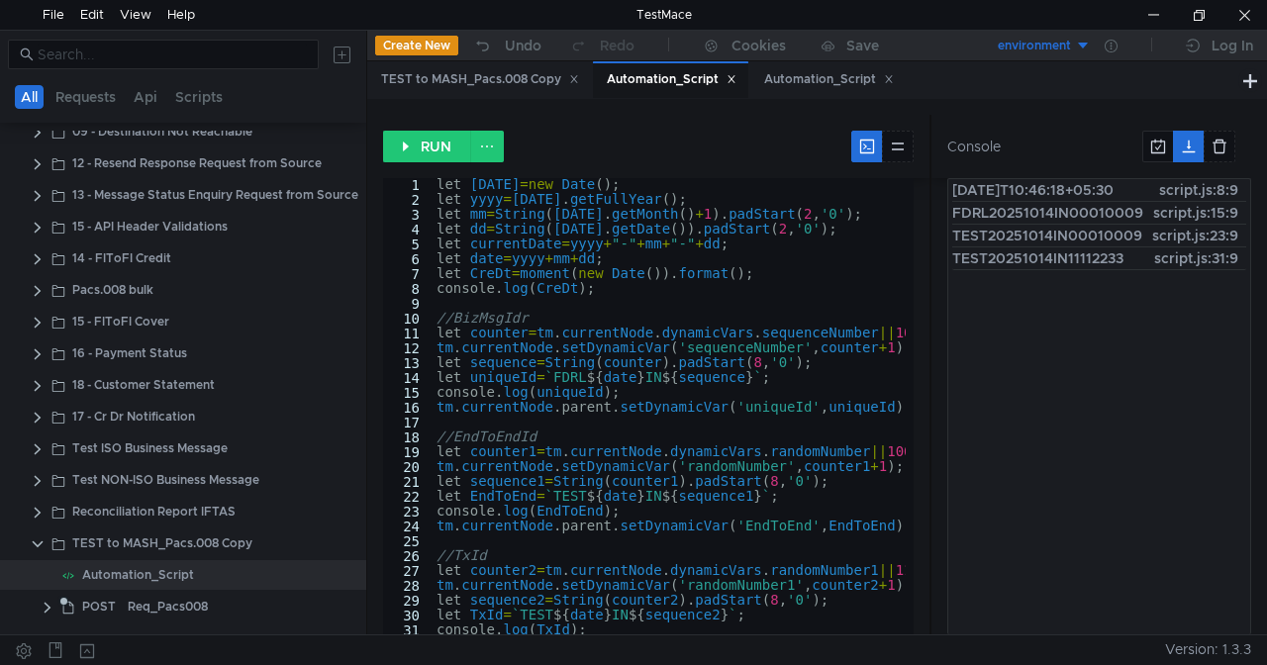
scroll to position [160, 0]
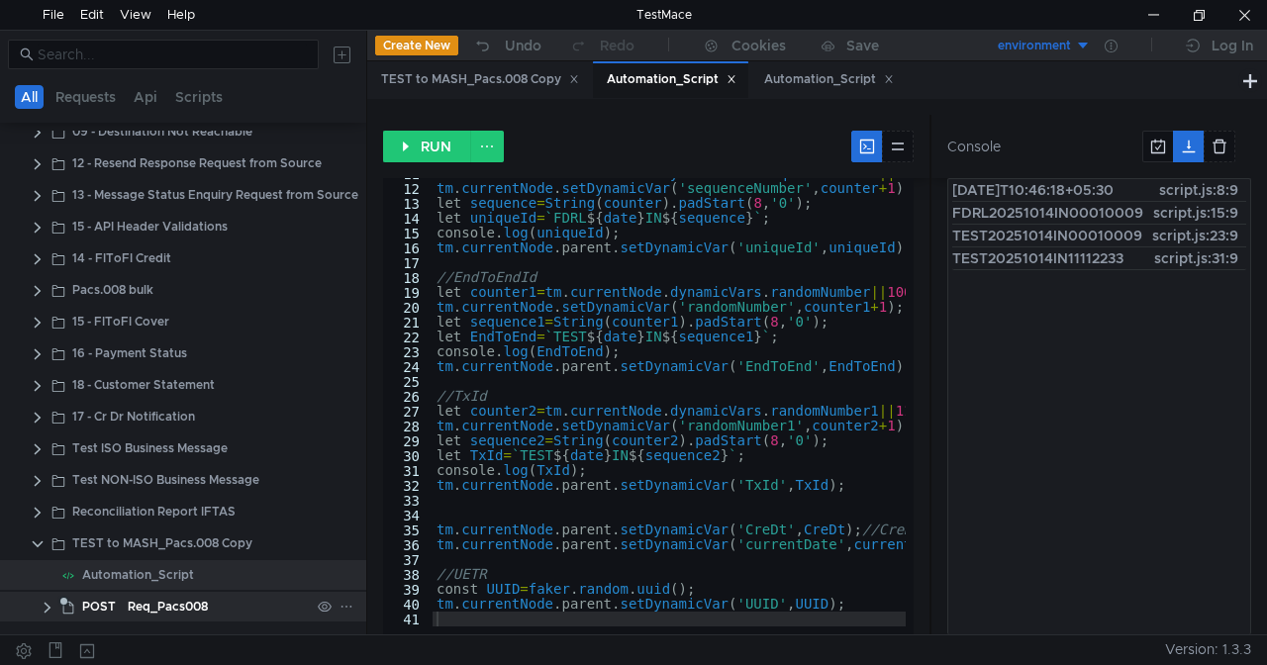
click at [164, 478] on div "Req_Pacs008" at bounding box center [168, 607] width 80 height 30
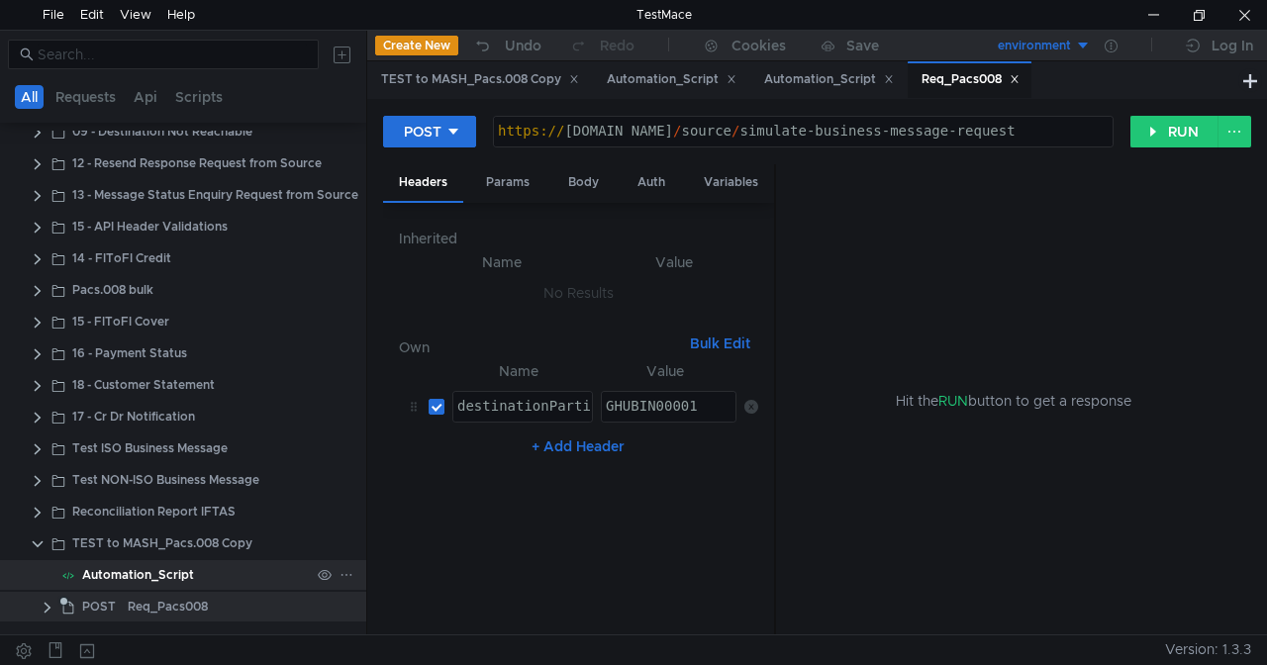
click at [152, 478] on div "Automation_Script" at bounding box center [138, 575] width 112 height 30
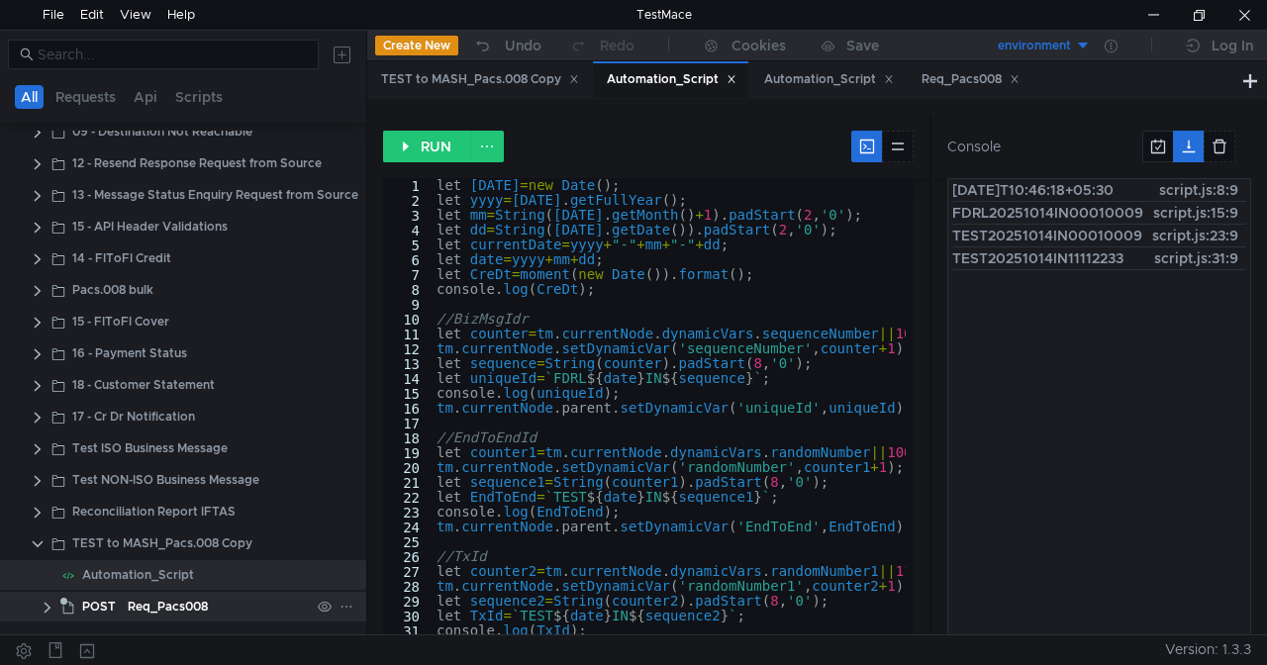
click at [133, 478] on div "Req_Pacs008" at bounding box center [168, 607] width 80 height 30
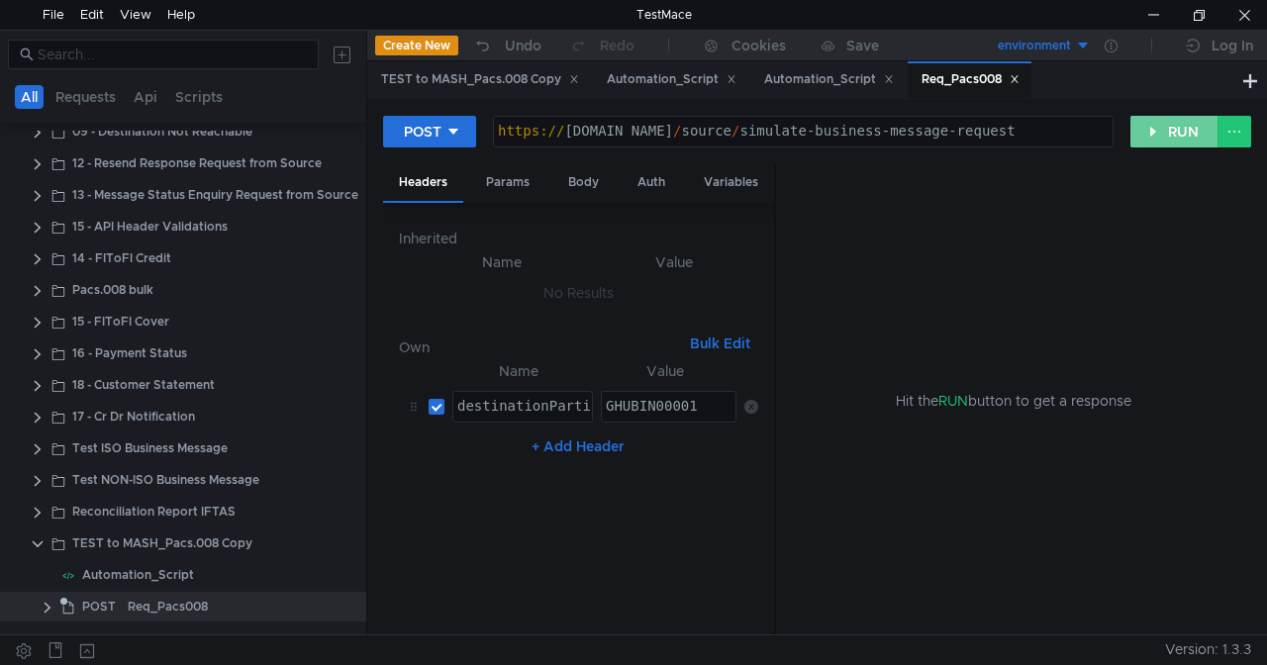
click at [811, 126] on button "RUN" at bounding box center [1175, 132] width 88 height 32
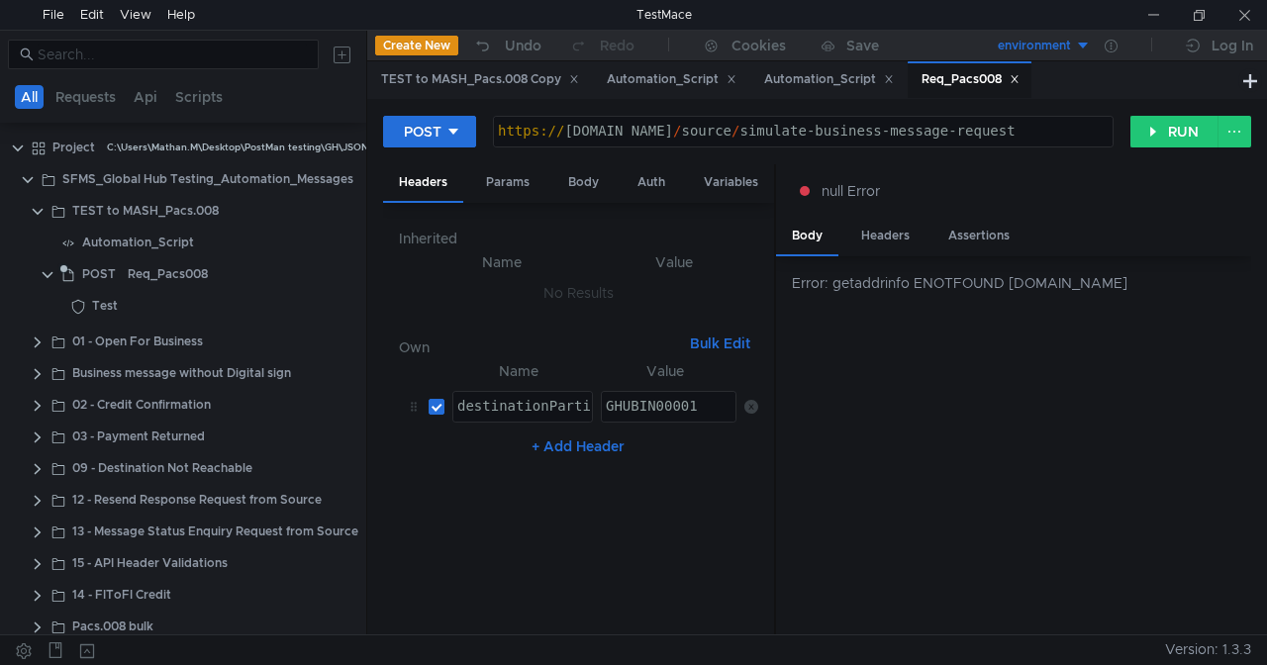
scroll to position [340, 0]
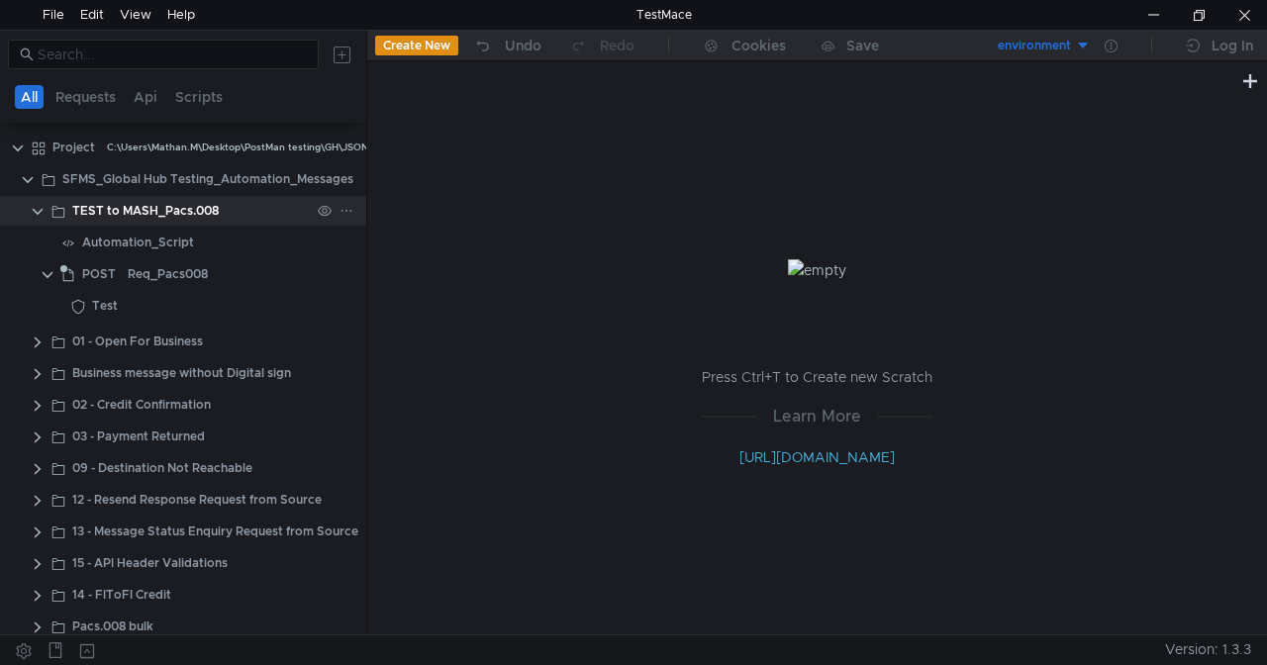
click at [42, 210] on clr-icon at bounding box center [38, 212] width 16 height 16
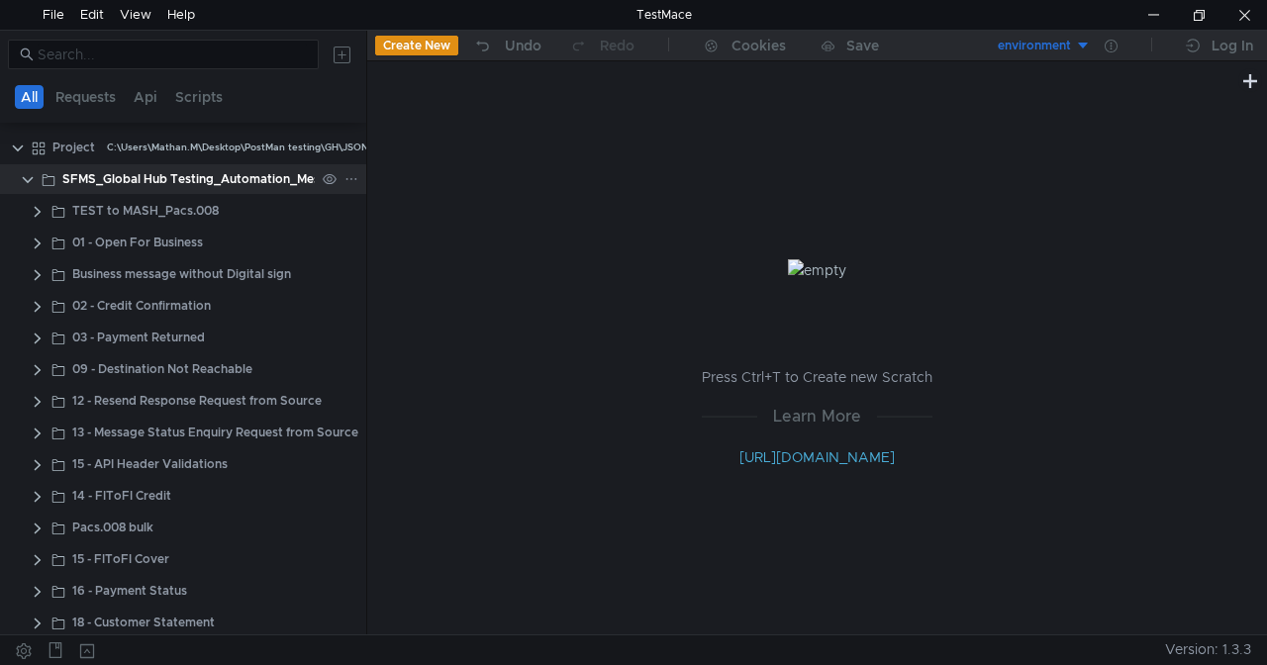
click at [30, 170] on app-app-tree-node-expander at bounding box center [28, 179] width 16 height 30
